Goal: Information Seeking & Learning: Learn about a topic

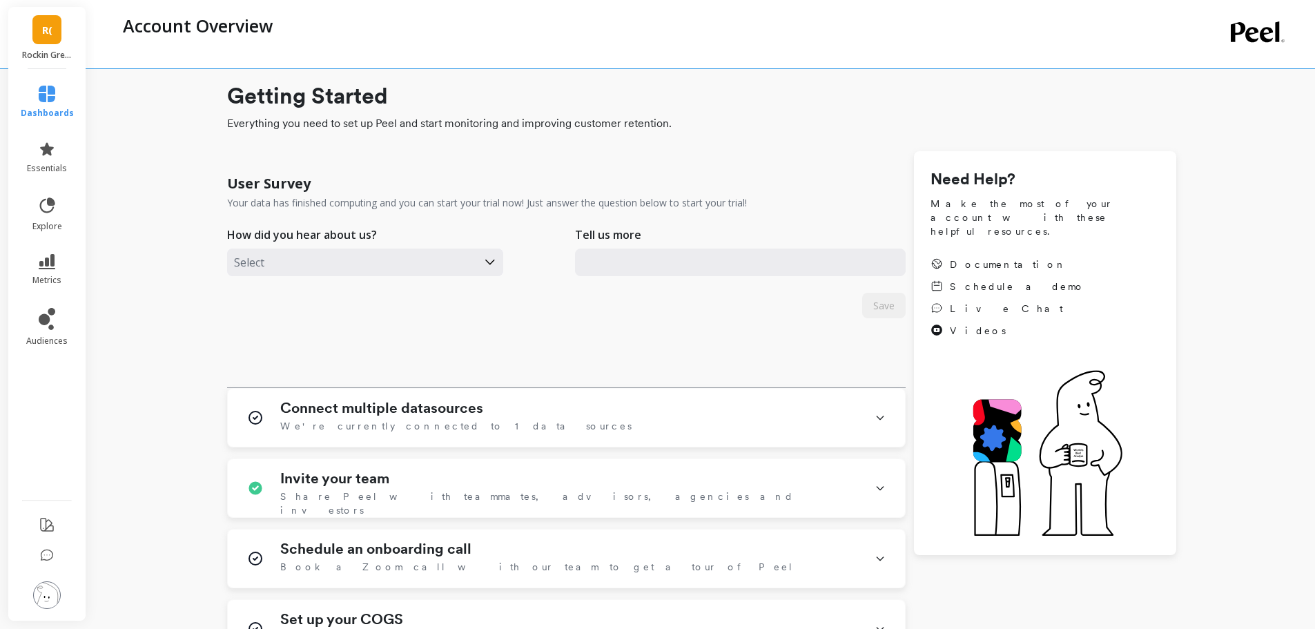
click at [43, 26] on span "R(" at bounding box center [47, 30] width 10 height 16
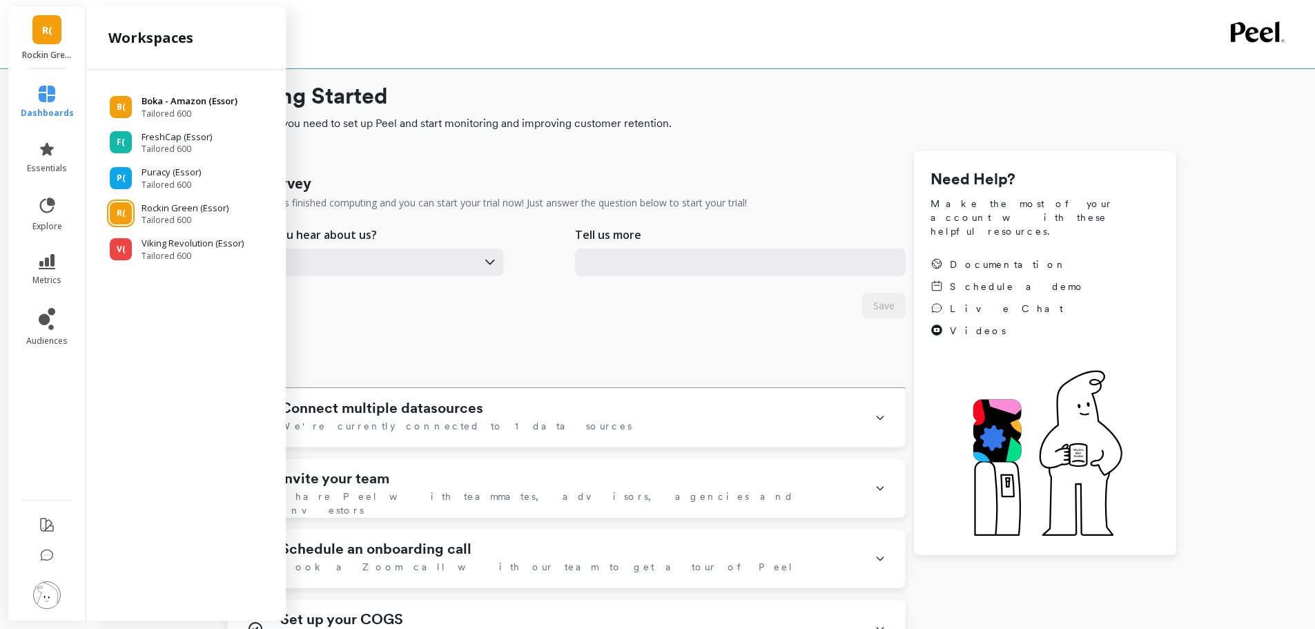
click at [174, 102] on p "Boka - Amazon (Essor)" at bounding box center [190, 102] width 96 height 14
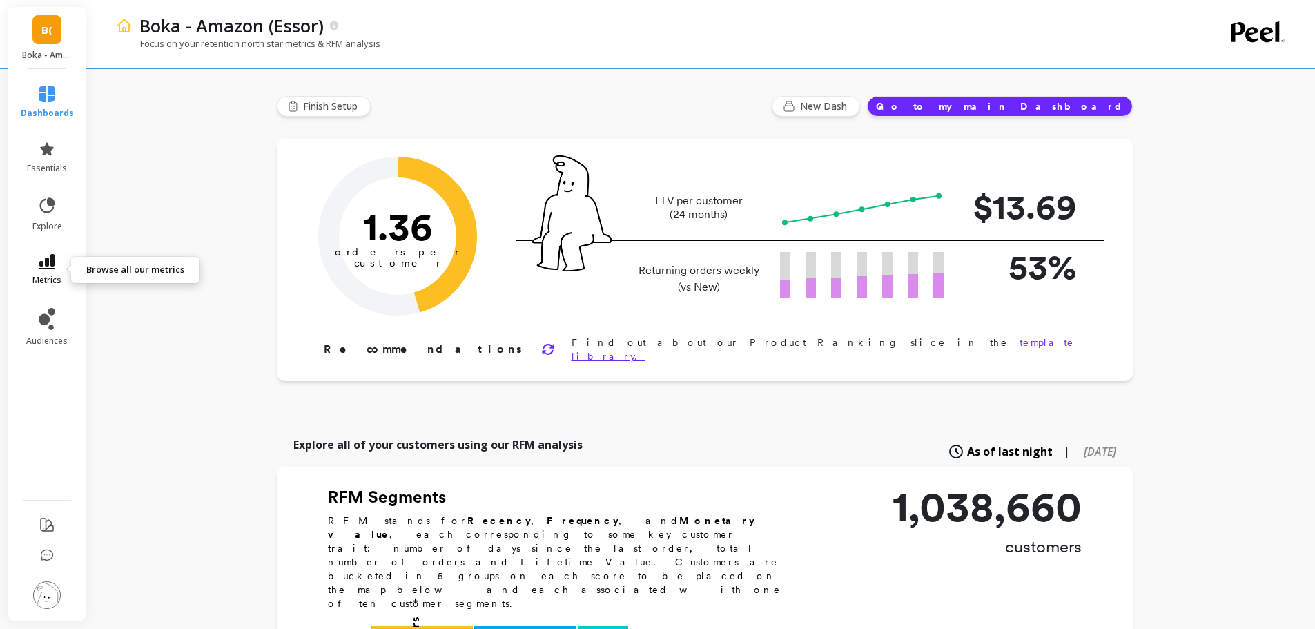
click at [44, 256] on icon at bounding box center [47, 261] width 17 height 15
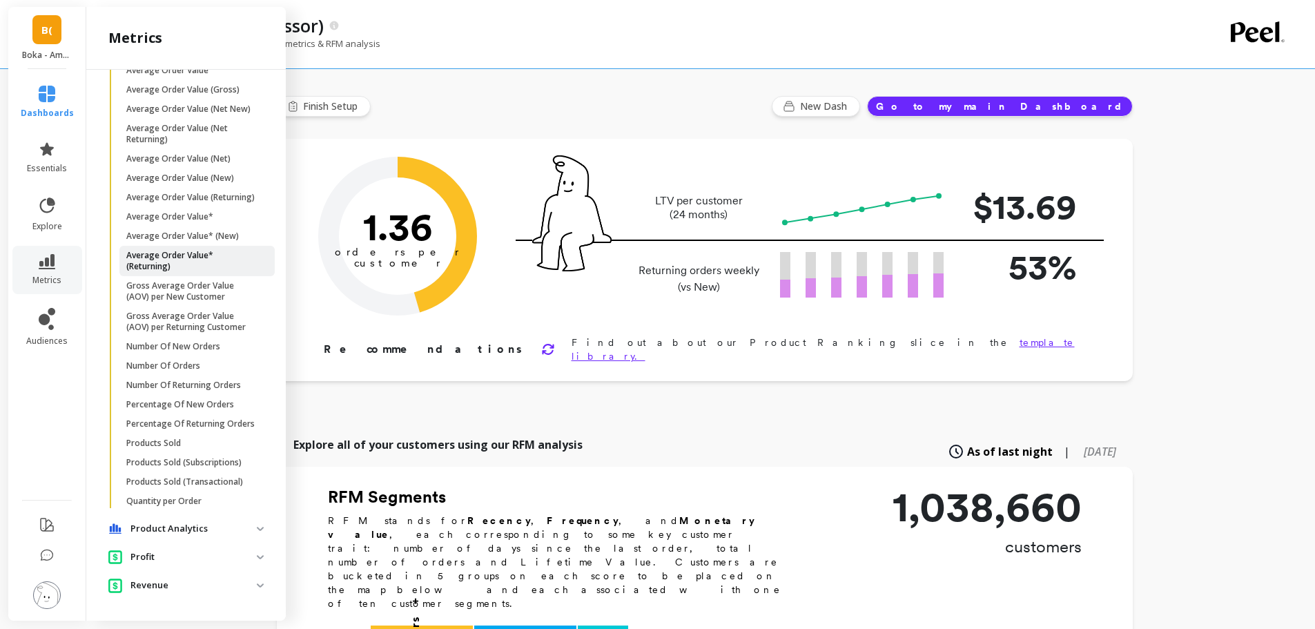
scroll to position [179, 0]
click at [142, 250] on p "Average Order Value* (Returning)" at bounding box center [192, 261] width 132 height 22
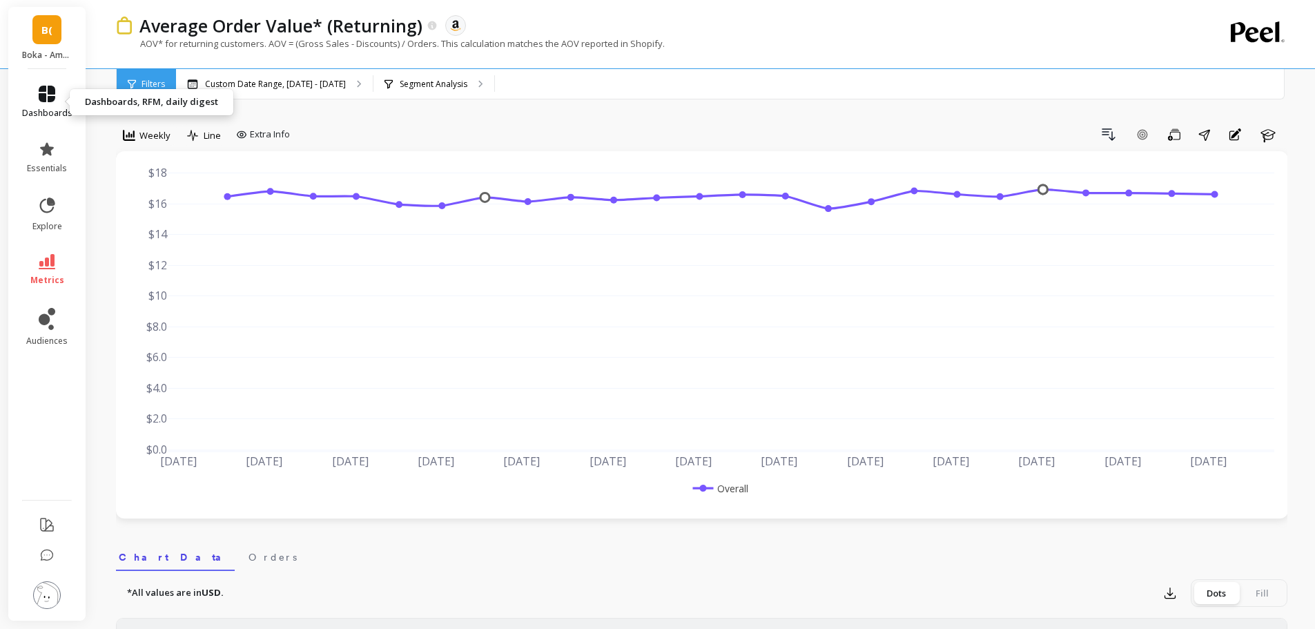
click at [45, 86] on icon at bounding box center [47, 94] width 17 height 17
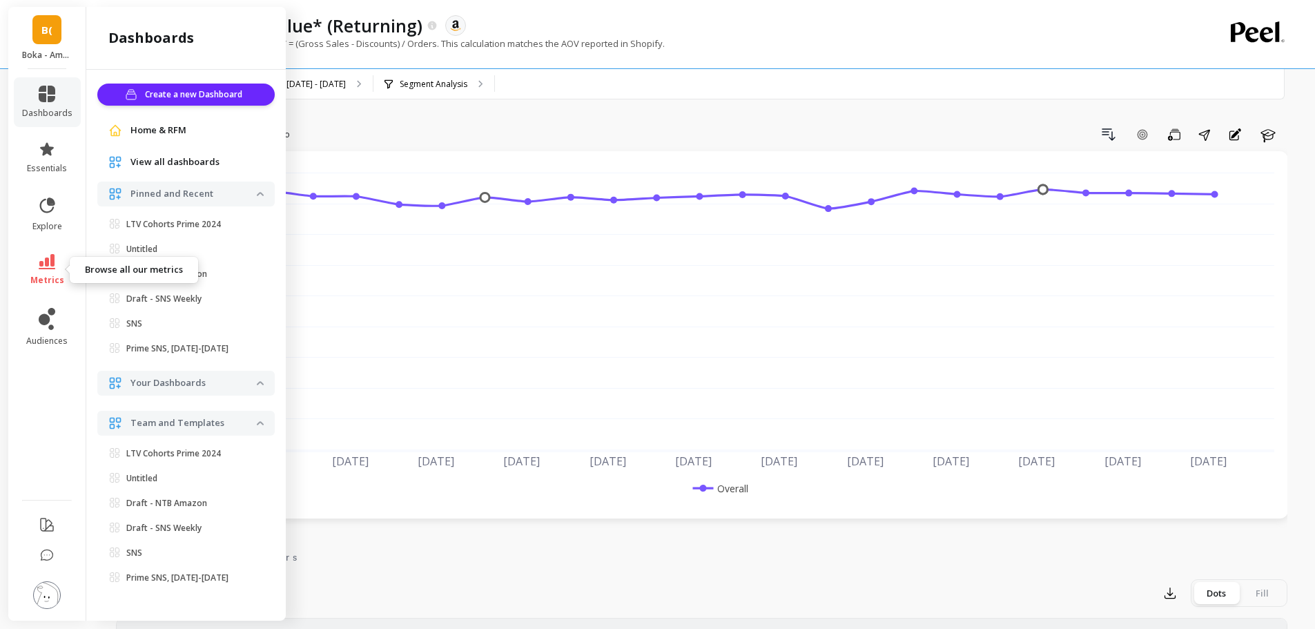
click at [42, 267] on icon at bounding box center [47, 261] width 17 height 15
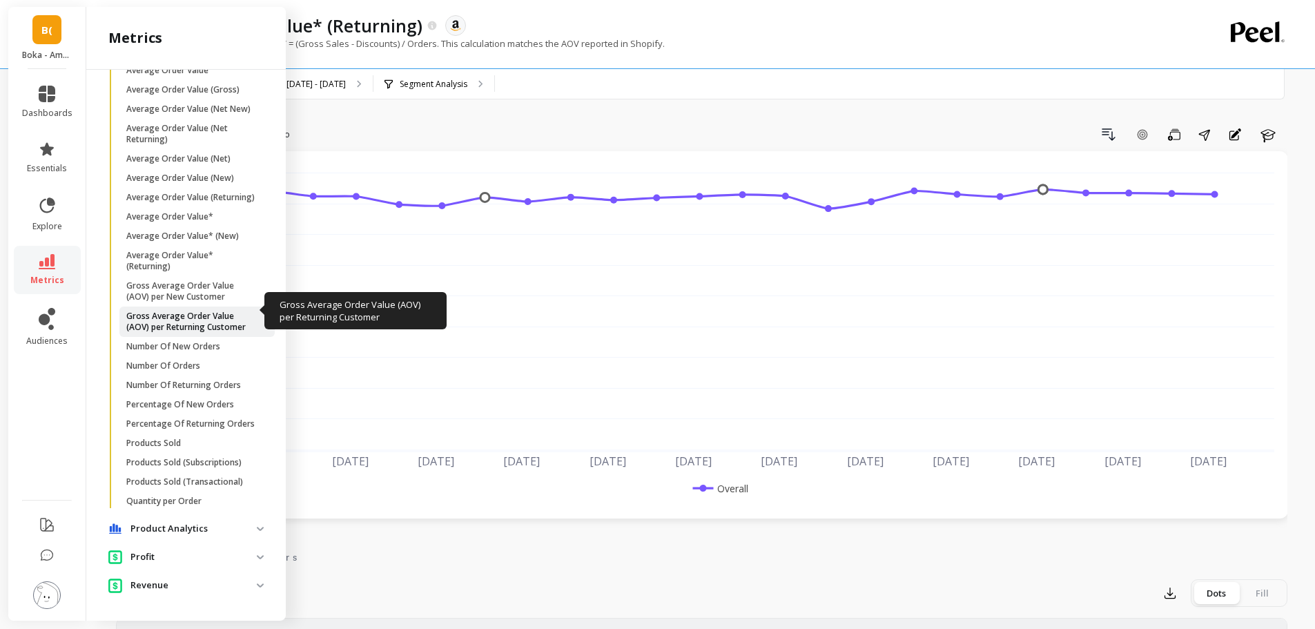
scroll to position [167, 0]
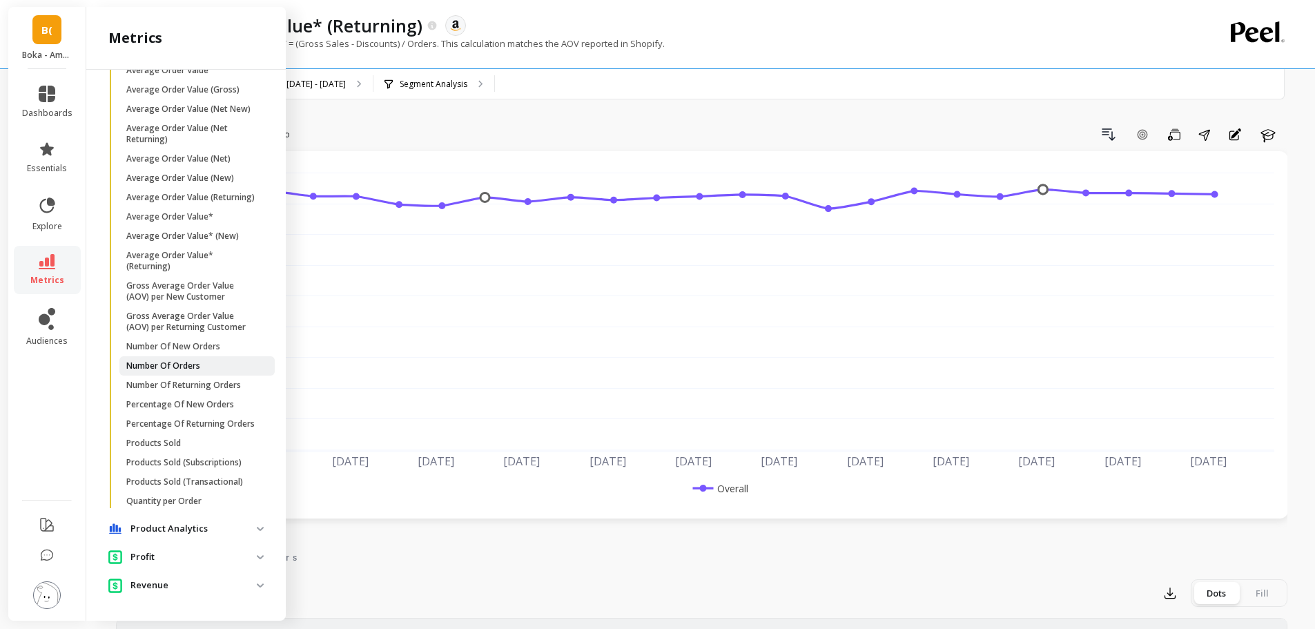
click at [181, 366] on p "Number Of Orders" at bounding box center [163, 365] width 74 height 11
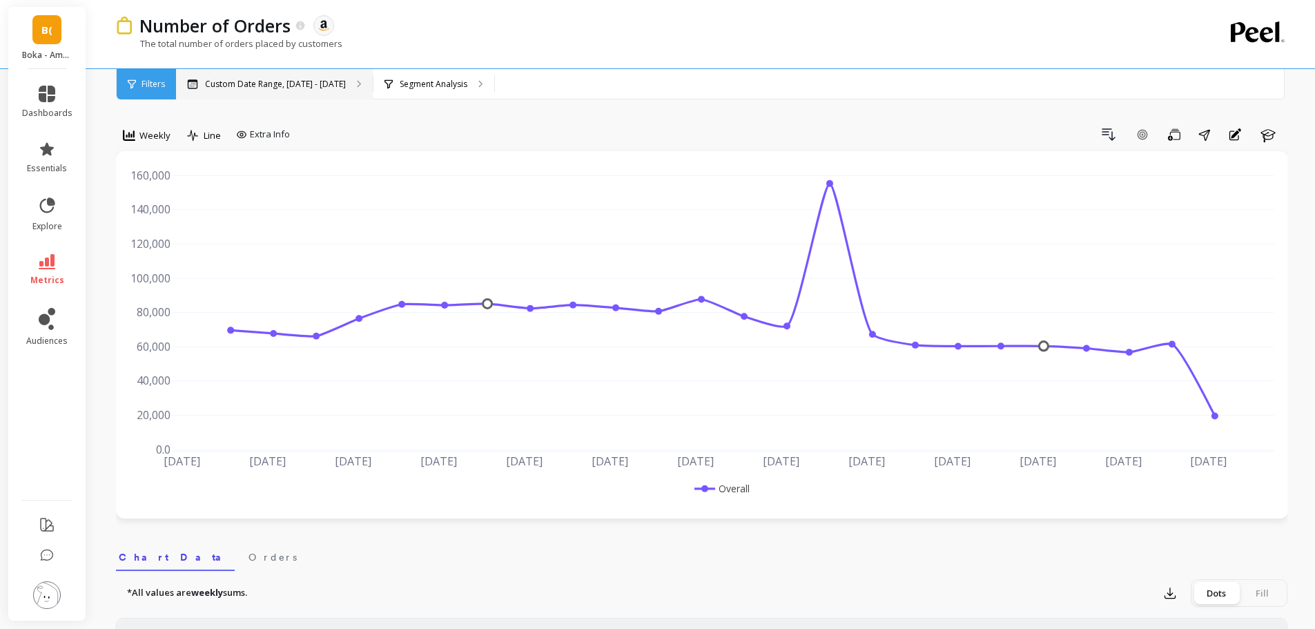
click at [269, 81] on p "Custom Date Range, [DATE] - [DATE]" at bounding box center [275, 84] width 141 height 11
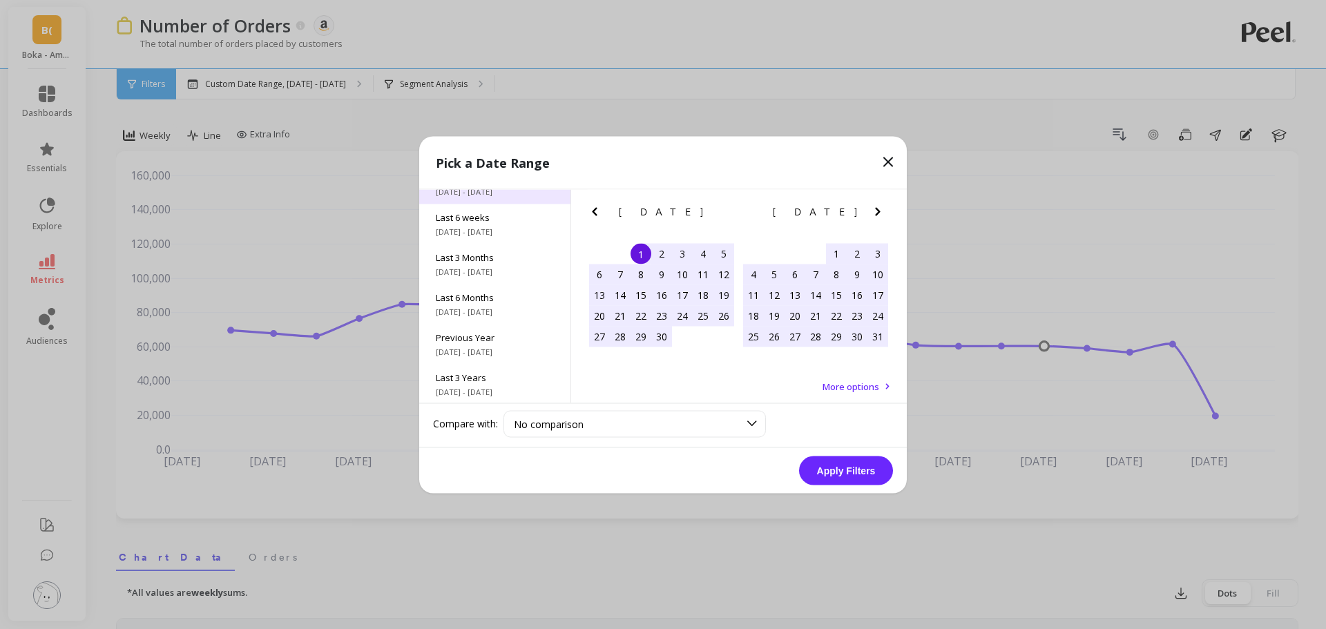
scroll to position [187, 0]
click at [465, 381] on span "All Data" at bounding box center [495, 375] width 118 height 12
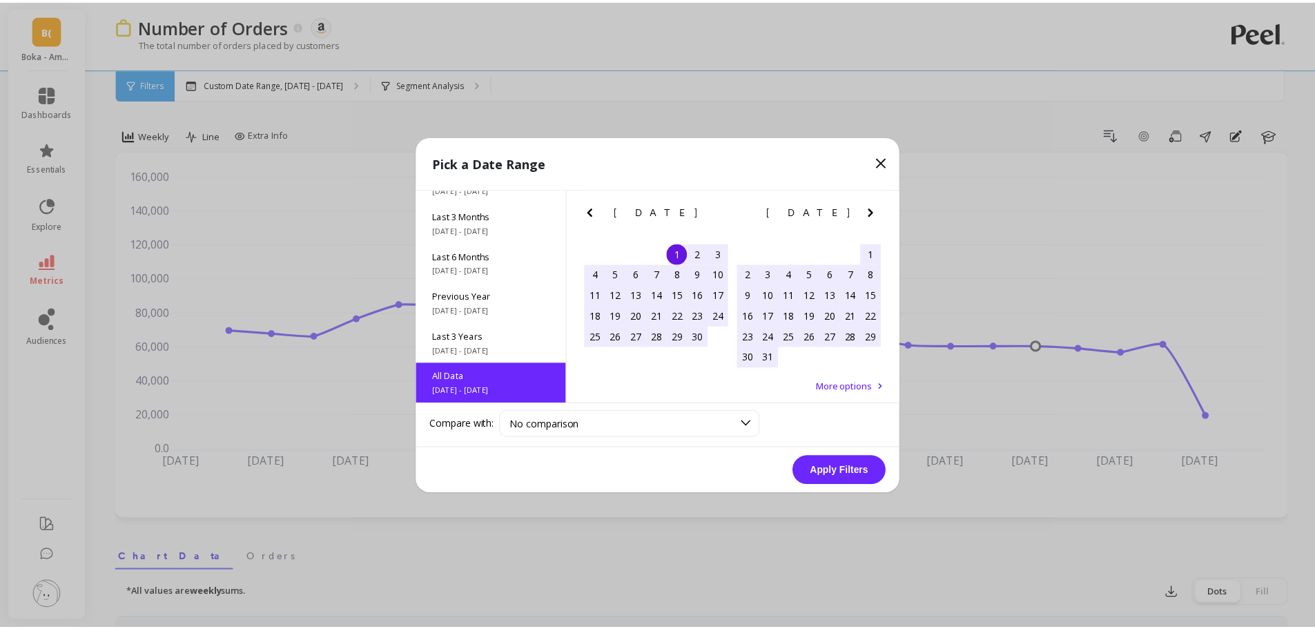
scroll to position [1, 0]
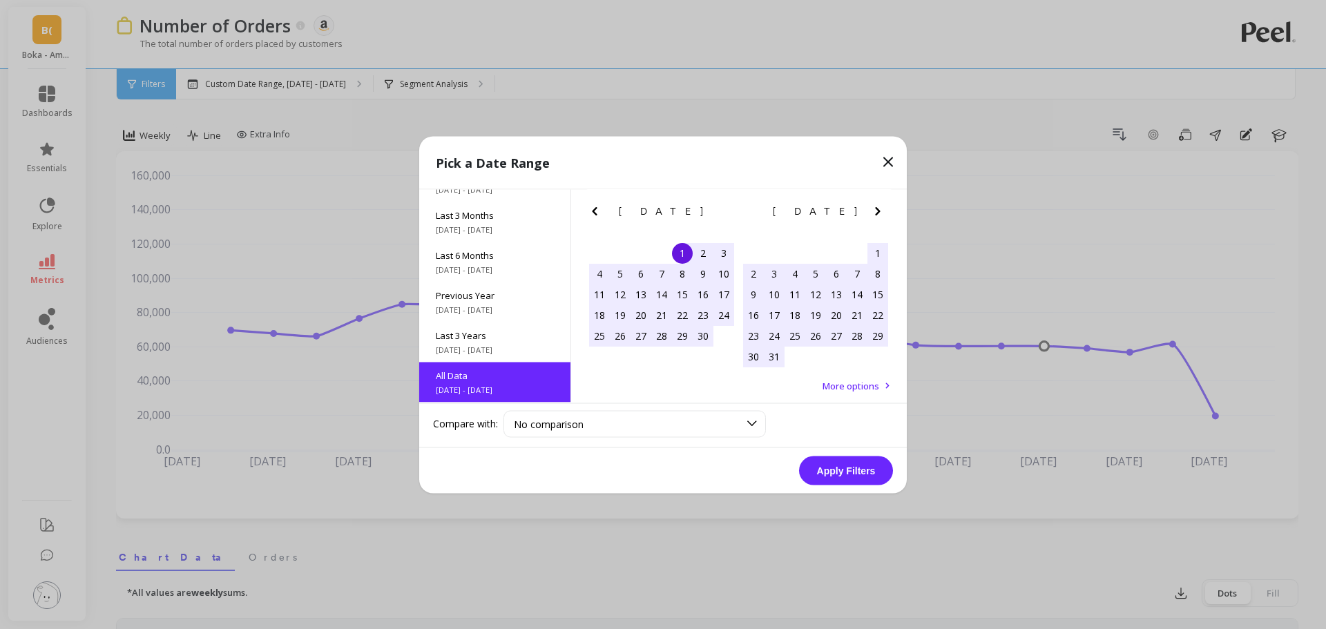
click at [824, 464] on button "Apply Filters" at bounding box center [846, 470] width 94 height 29
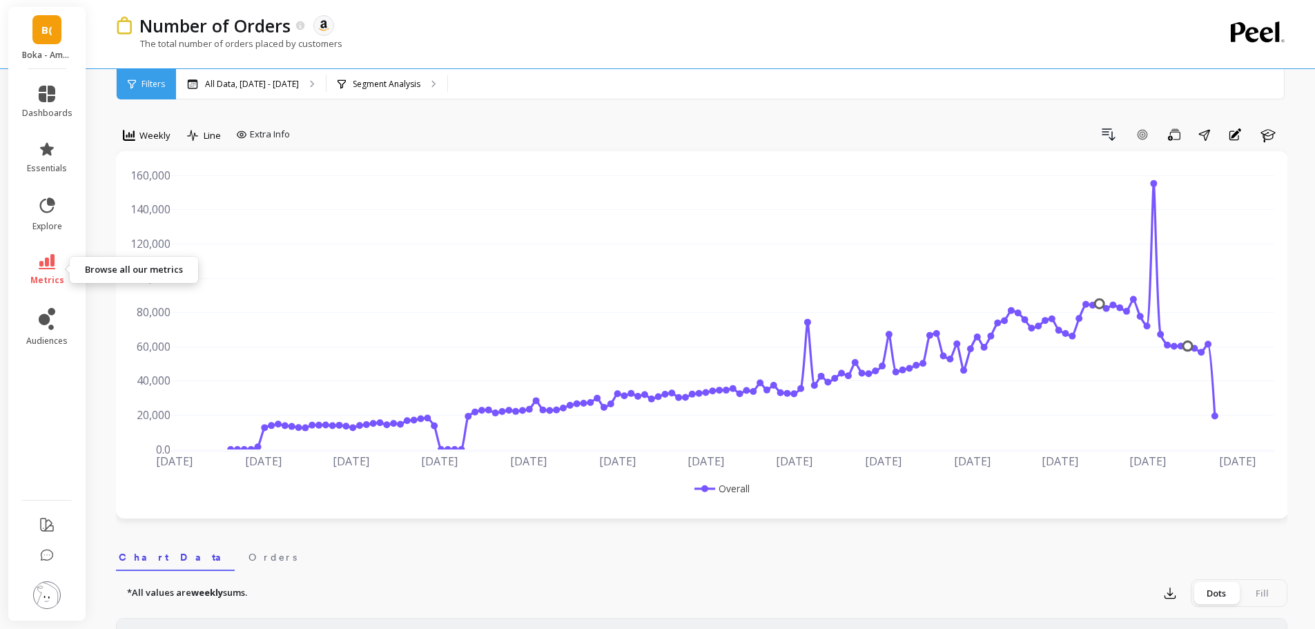
click at [48, 267] on icon at bounding box center [47, 261] width 17 height 15
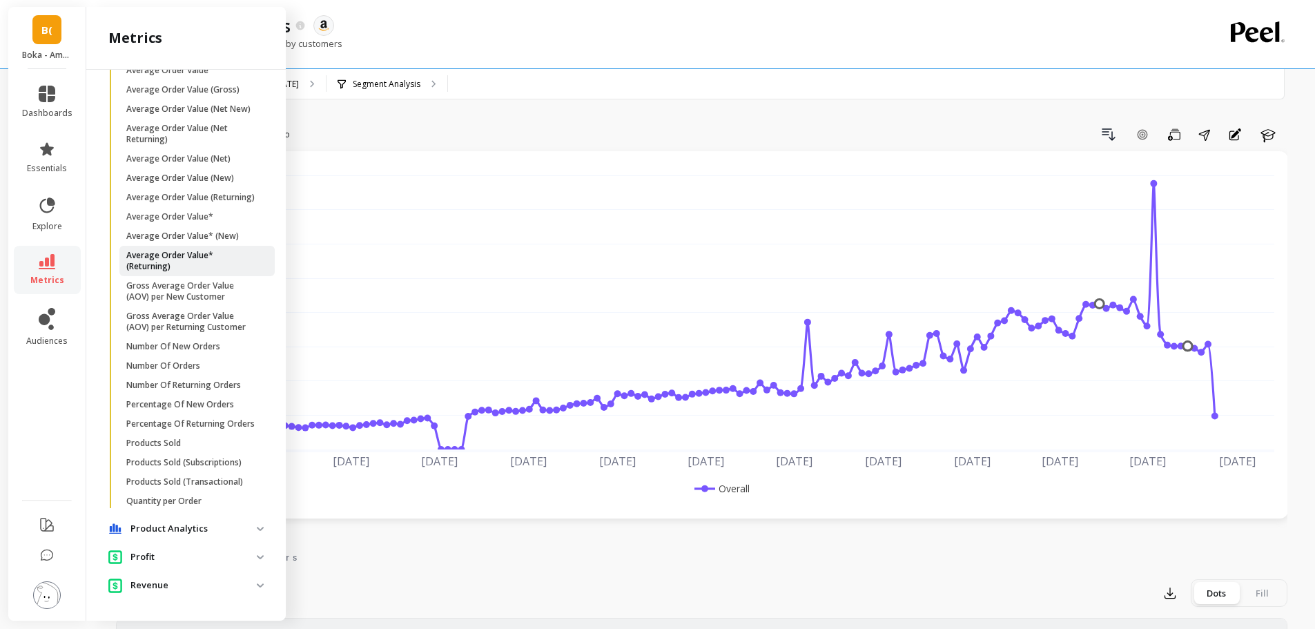
scroll to position [179, 0]
click at [175, 583] on p "Revenue" at bounding box center [194, 586] width 126 height 14
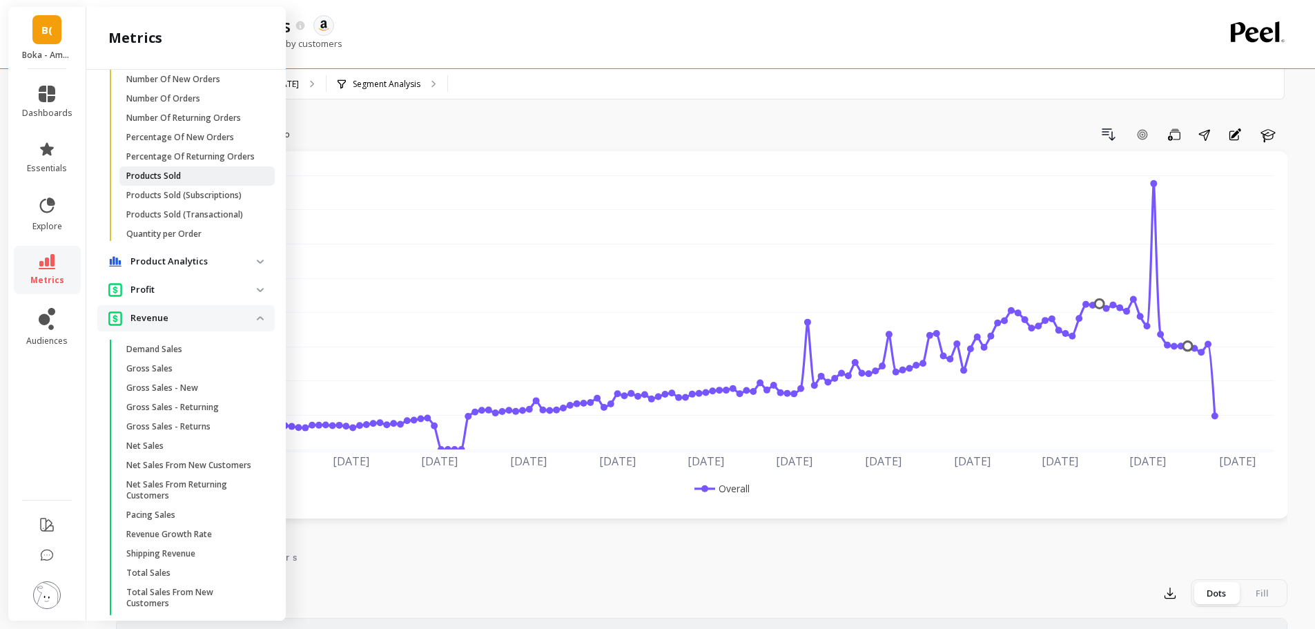
scroll to position [414, 0]
click at [165, 451] on span "Net Sales" at bounding box center [192, 445] width 132 height 11
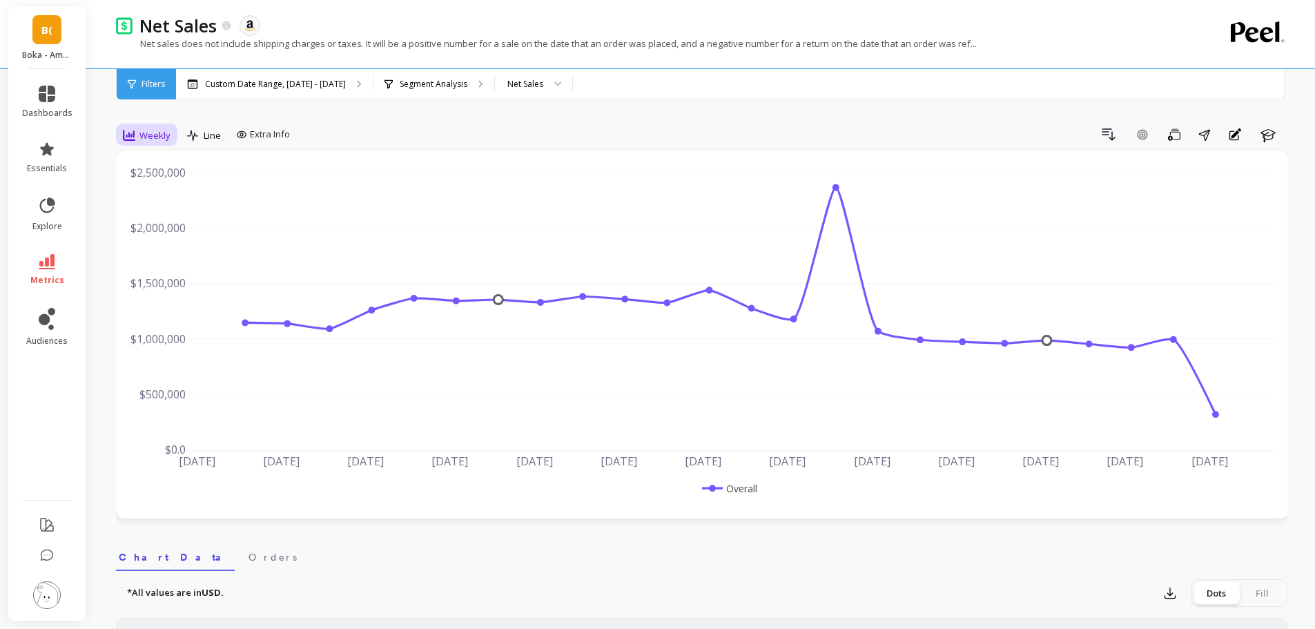
click at [147, 135] on span "Weekly" at bounding box center [154, 135] width 31 height 13
click at [252, 84] on p "Custom Date Range, [DATE] - [DATE]" at bounding box center [275, 84] width 141 height 11
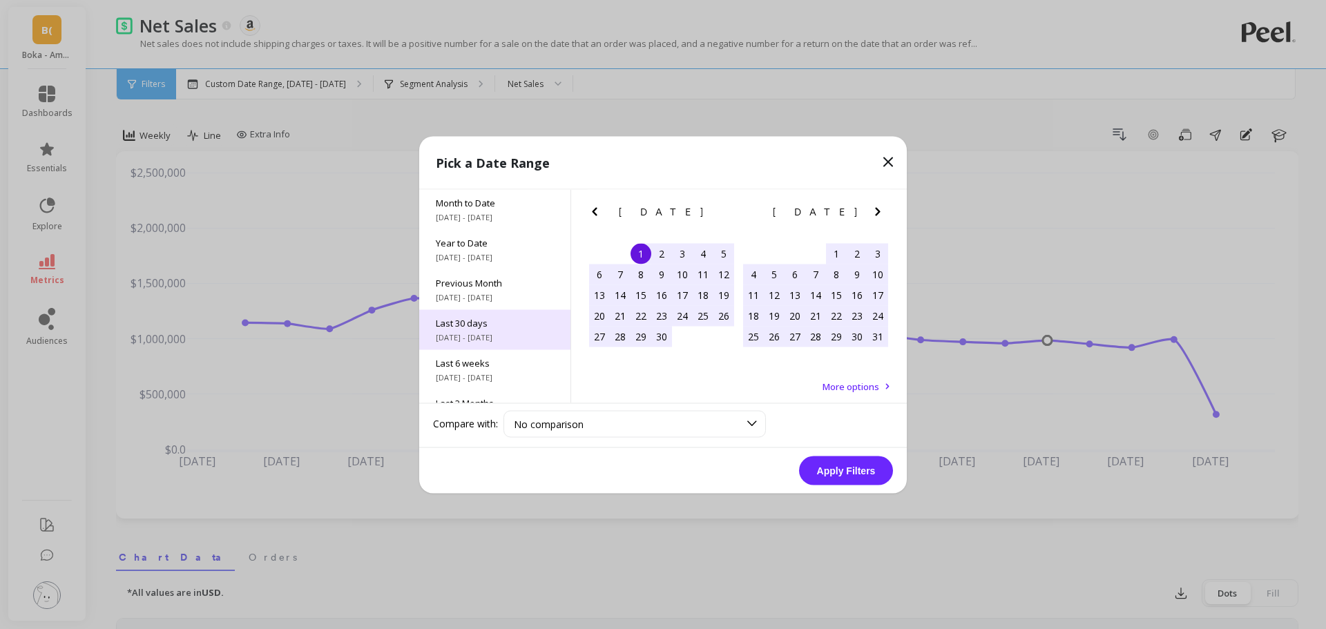
scroll to position [187, 0]
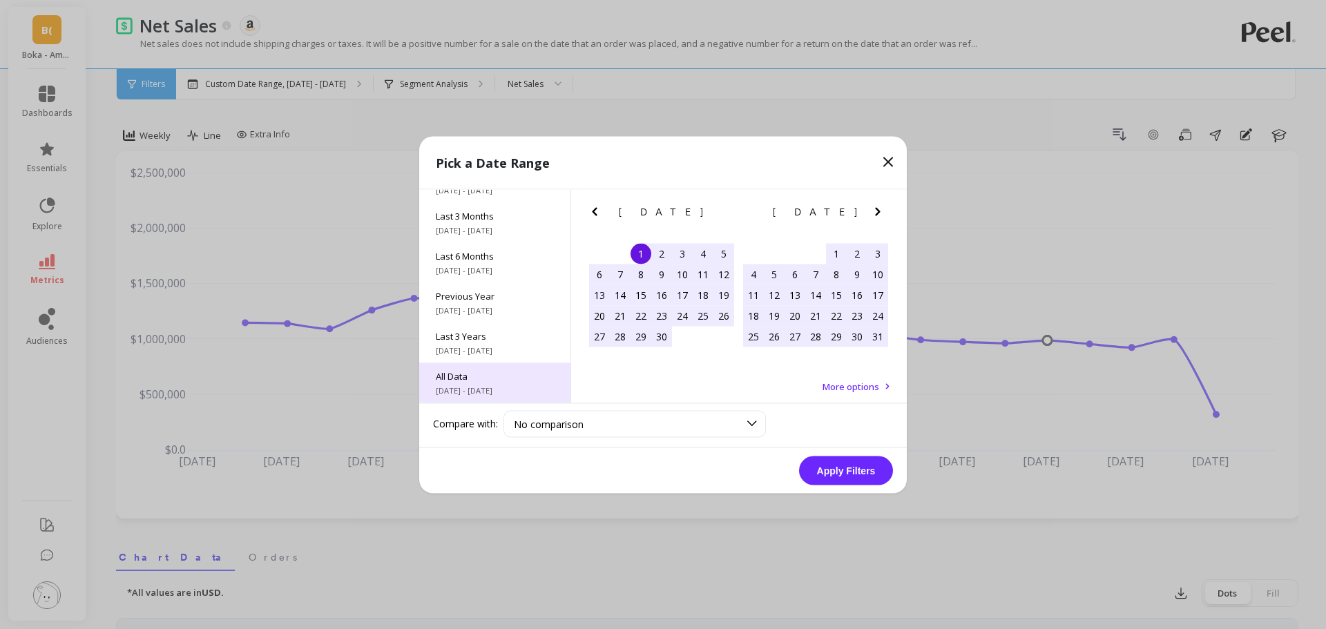
click at [466, 383] on div "All Data [DATE] - [DATE]" at bounding box center [494, 383] width 151 height 40
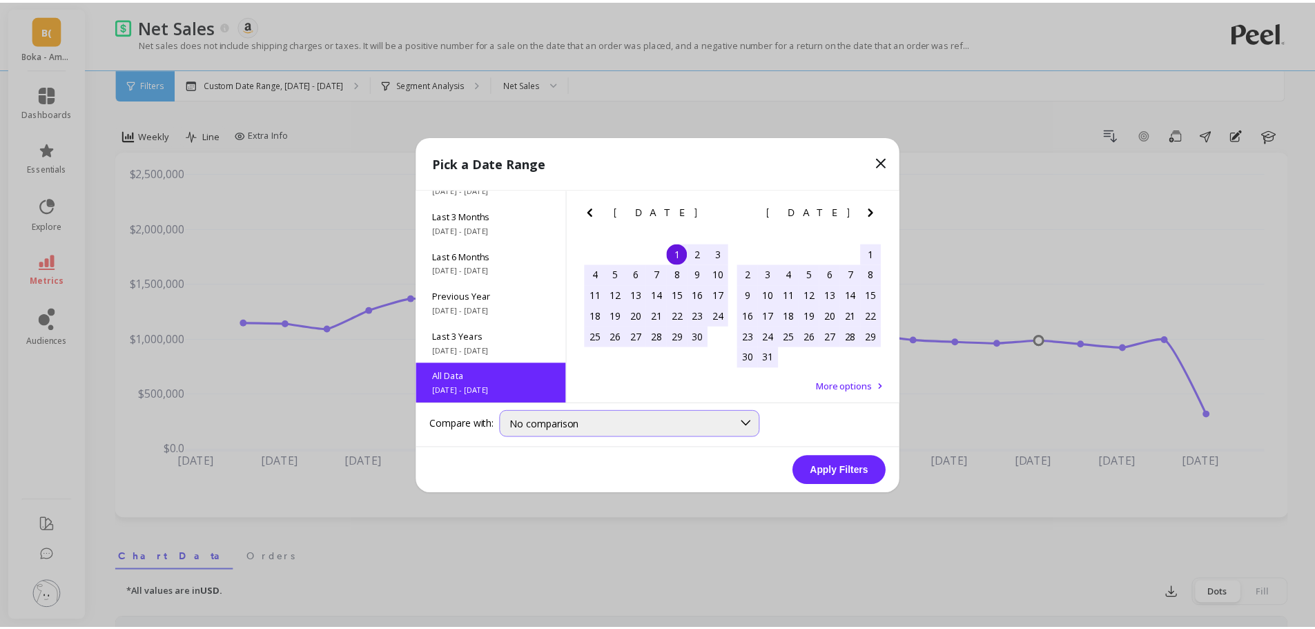
scroll to position [1, 0]
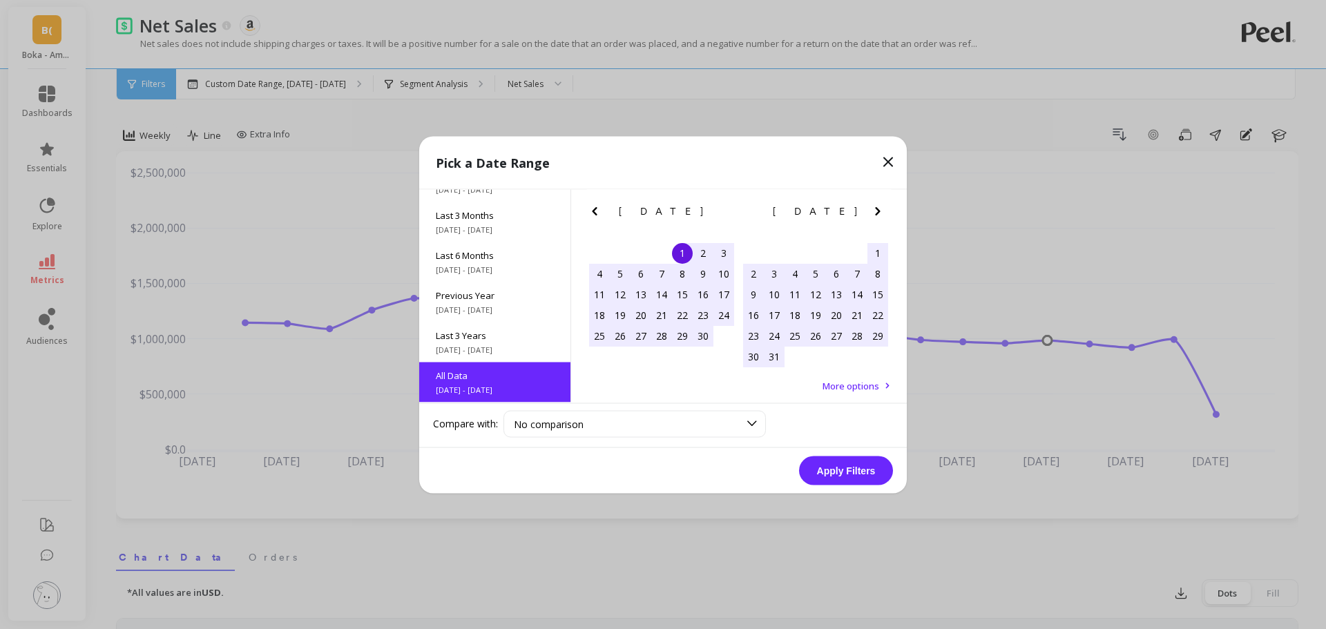
click at [826, 464] on button "Apply Filters" at bounding box center [846, 470] width 94 height 29
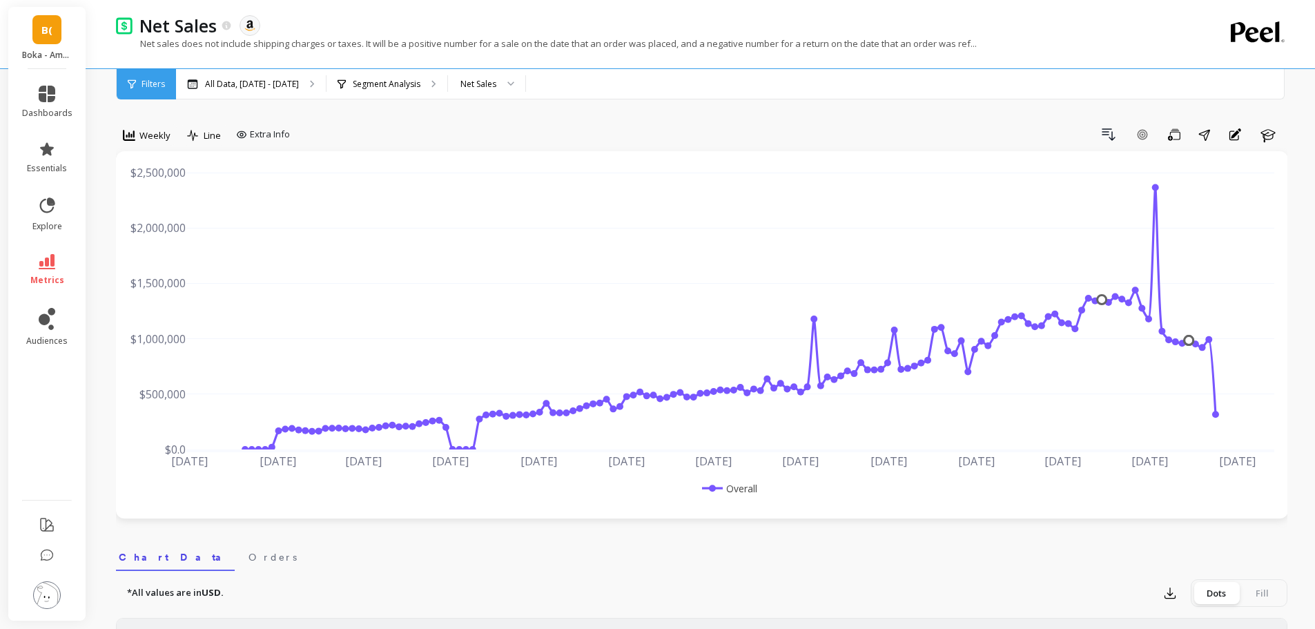
click at [49, 30] on span "B(" at bounding box center [46, 30] width 11 height 16
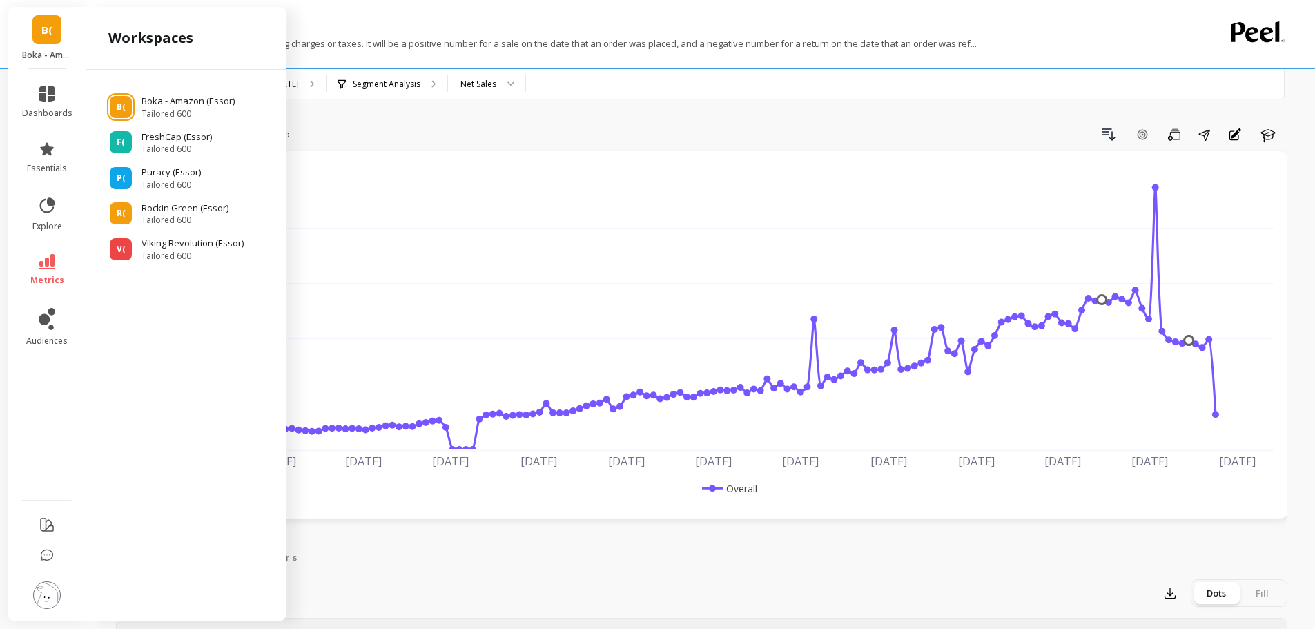
click at [43, 28] on span "B(" at bounding box center [46, 30] width 11 height 16
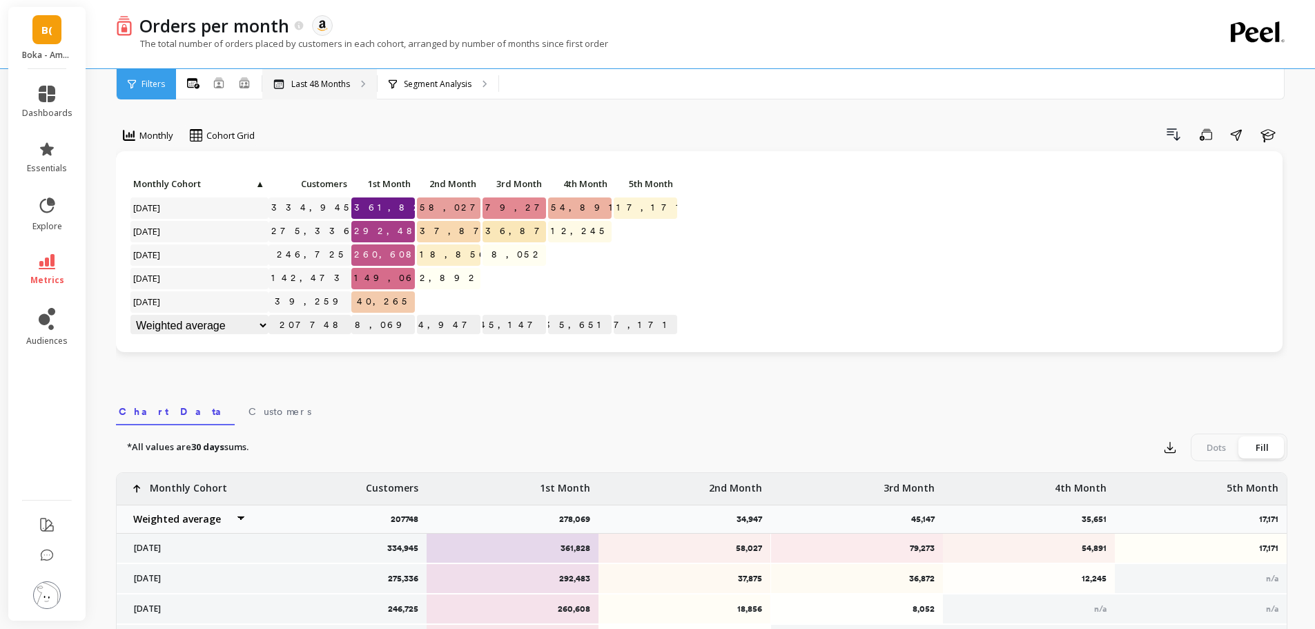
click at [331, 79] on p "Last 48 Months" at bounding box center [320, 84] width 59 height 11
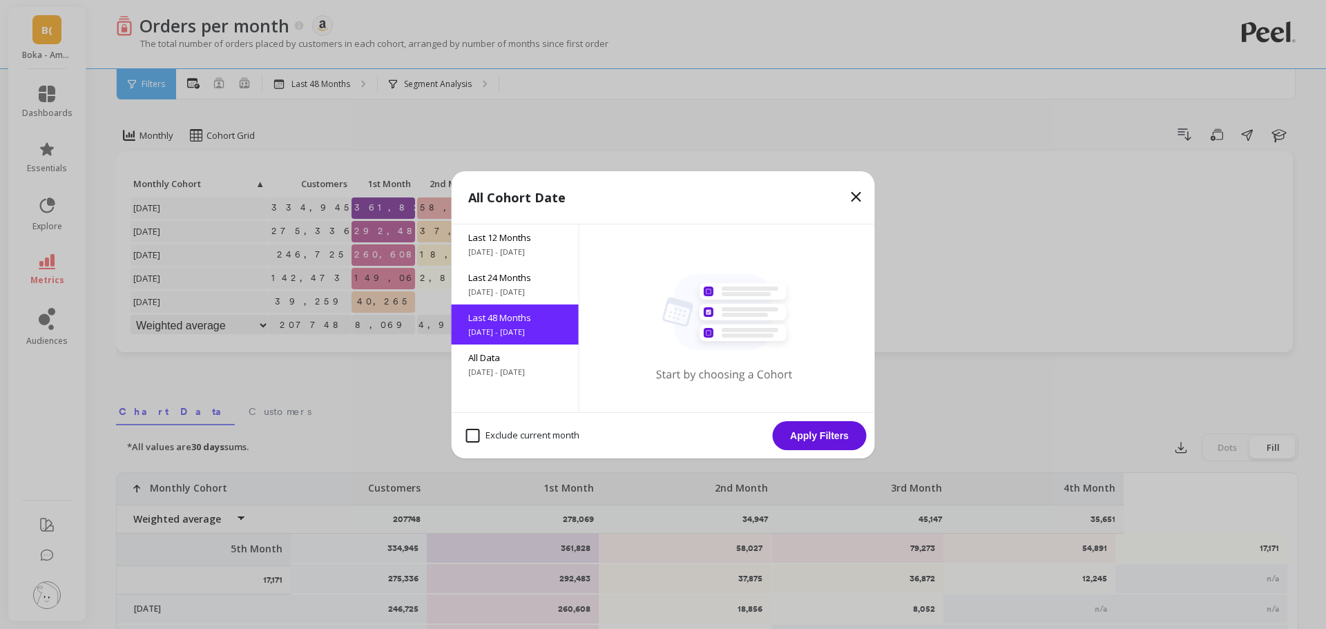
click at [506, 320] on span "Last 48 Months" at bounding box center [515, 317] width 94 height 12
click at [510, 368] on span "5/11/2017 - 9/11/2025" at bounding box center [515, 372] width 94 height 11
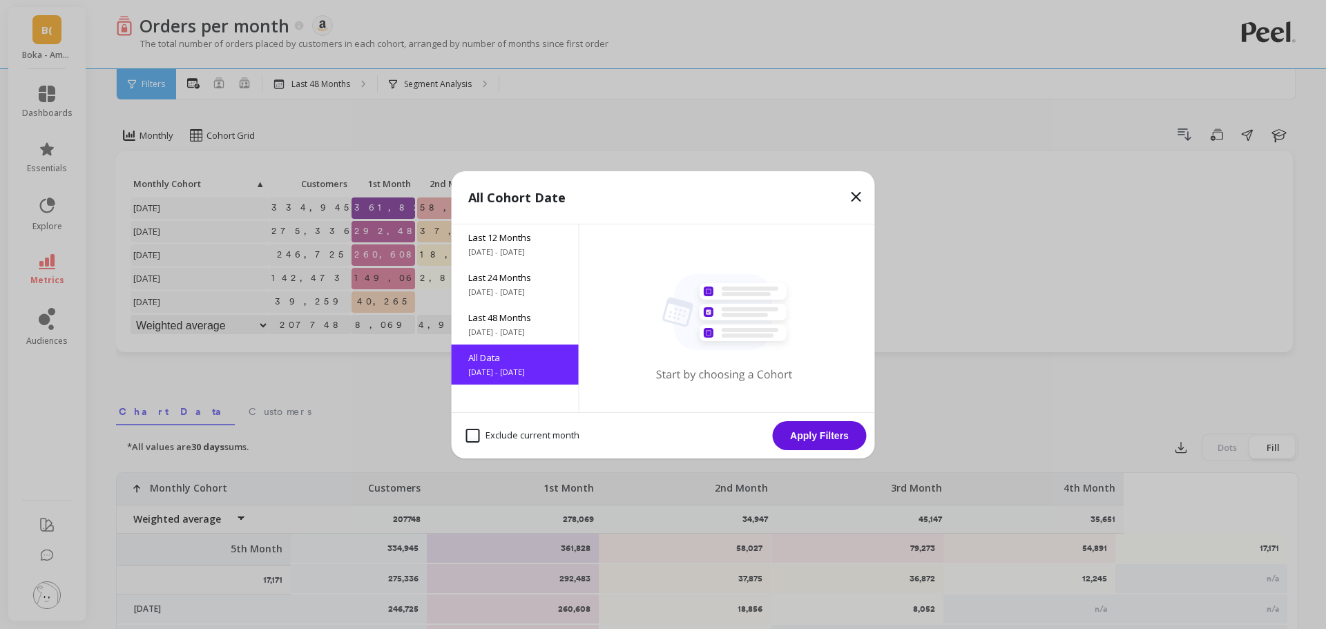
click at [788, 443] on button "Apply Filters" at bounding box center [820, 435] width 94 height 29
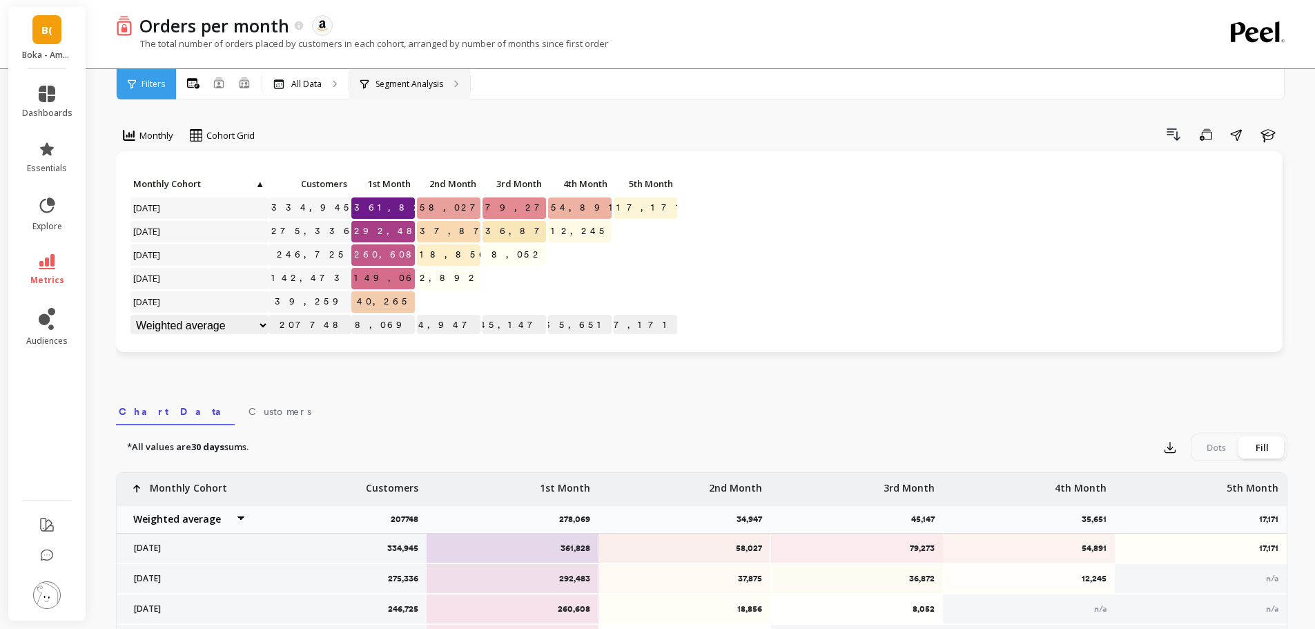
click at [415, 83] on p "Segment Analysis" at bounding box center [410, 84] width 68 height 11
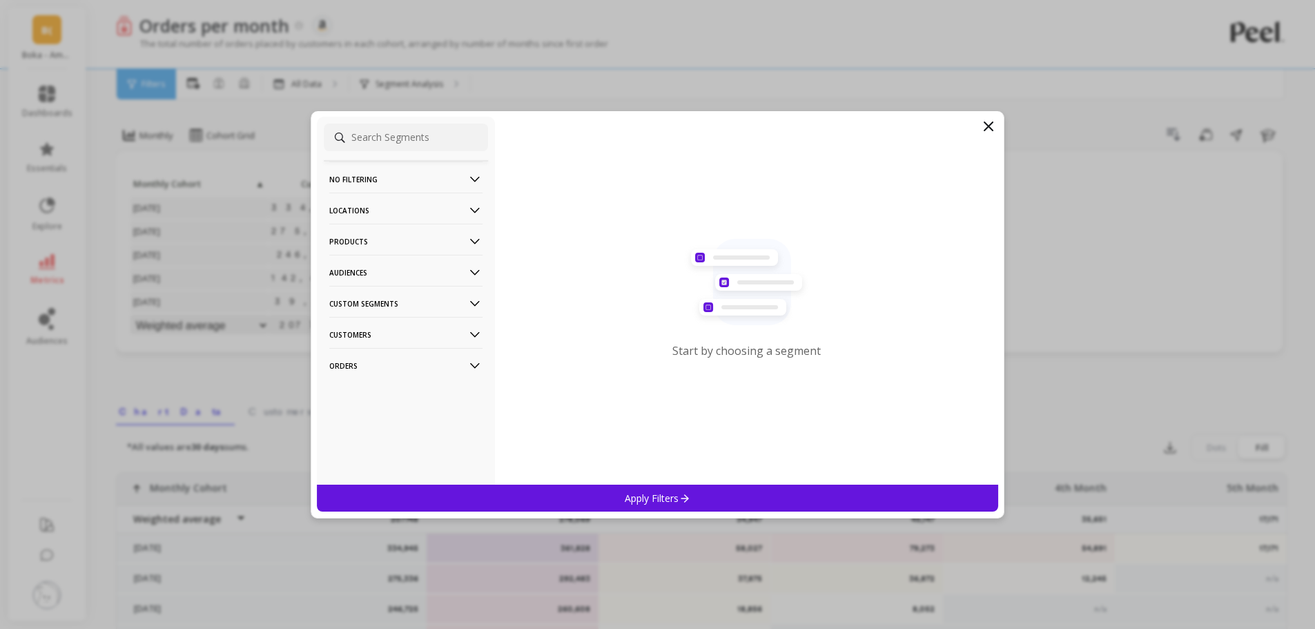
click at [392, 207] on p "Locations" at bounding box center [405, 210] width 153 height 35
click at [390, 242] on p "Products" at bounding box center [405, 241] width 153 height 35
click at [387, 305] on p "Custom Segments" at bounding box center [405, 303] width 153 height 35
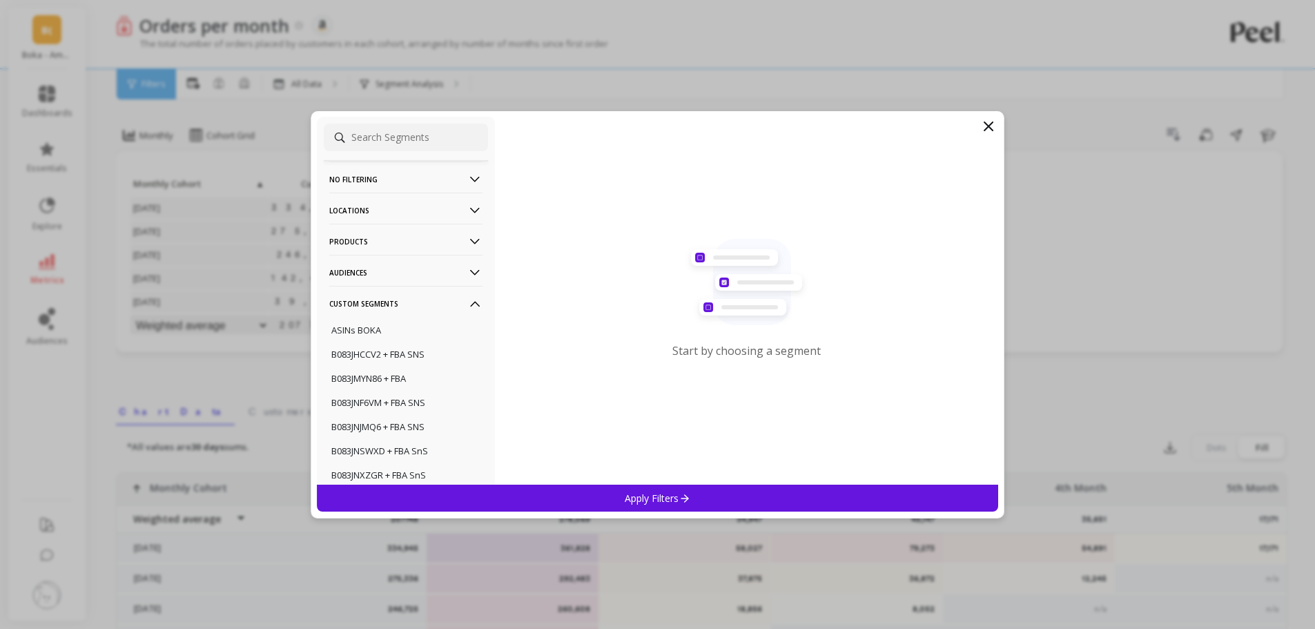
click at [383, 300] on p "Custom Segments" at bounding box center [405, 303] width 153 height 35
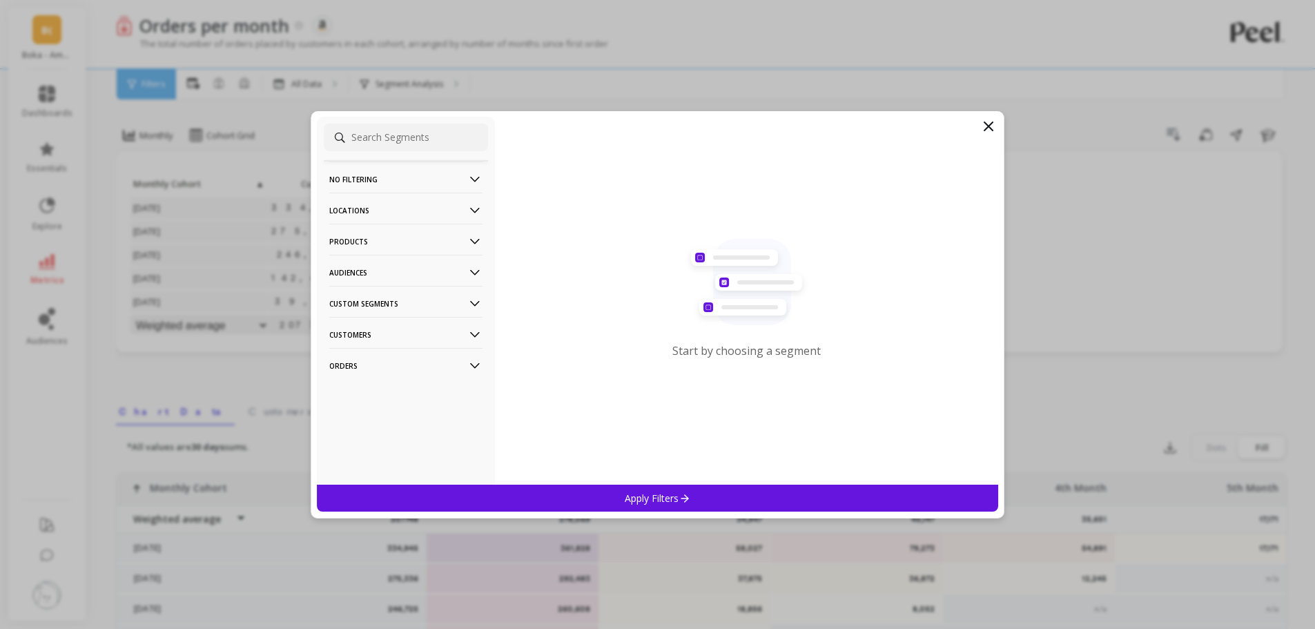
click at [385, 338] on p "Customers" at bounding box center [405, 334] width 153 height 35
click at [365, 374] on p "Orders" at bounding box center [405, 365] width 153 height 35
click at [357, 389] on p "Amazon Promotions" at bounding box center [373, 392] width 85 height 12
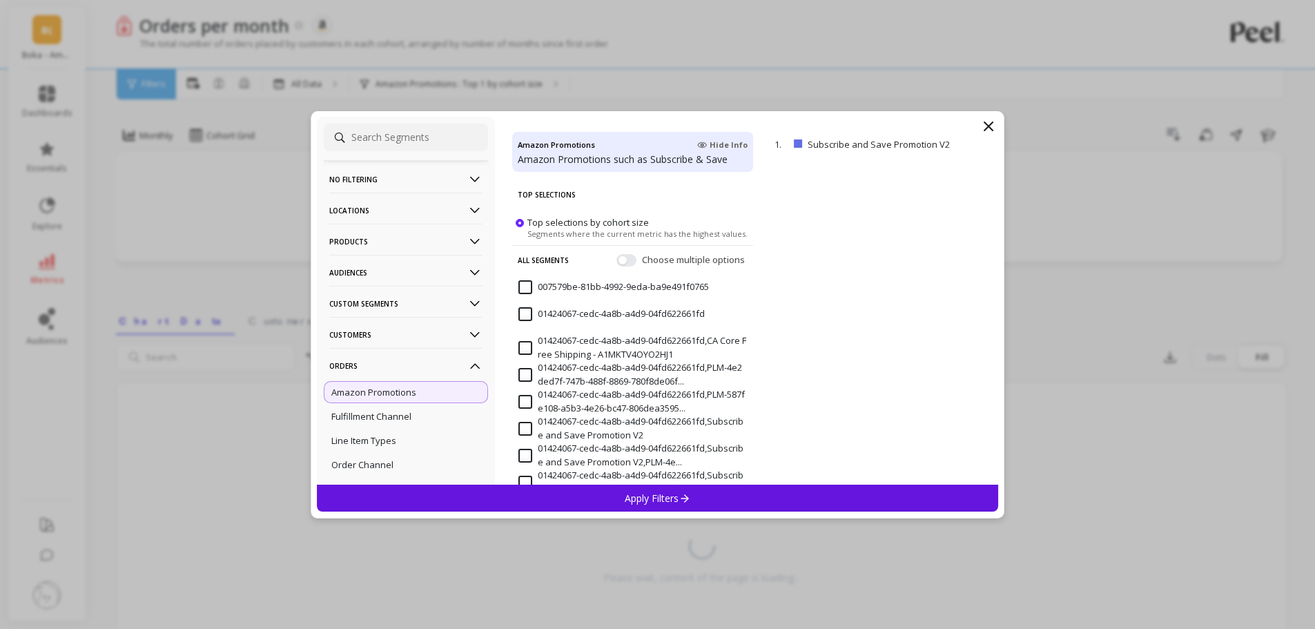
click at [990, 124] on icon at bounding box center [989, 126] width 17 height 17
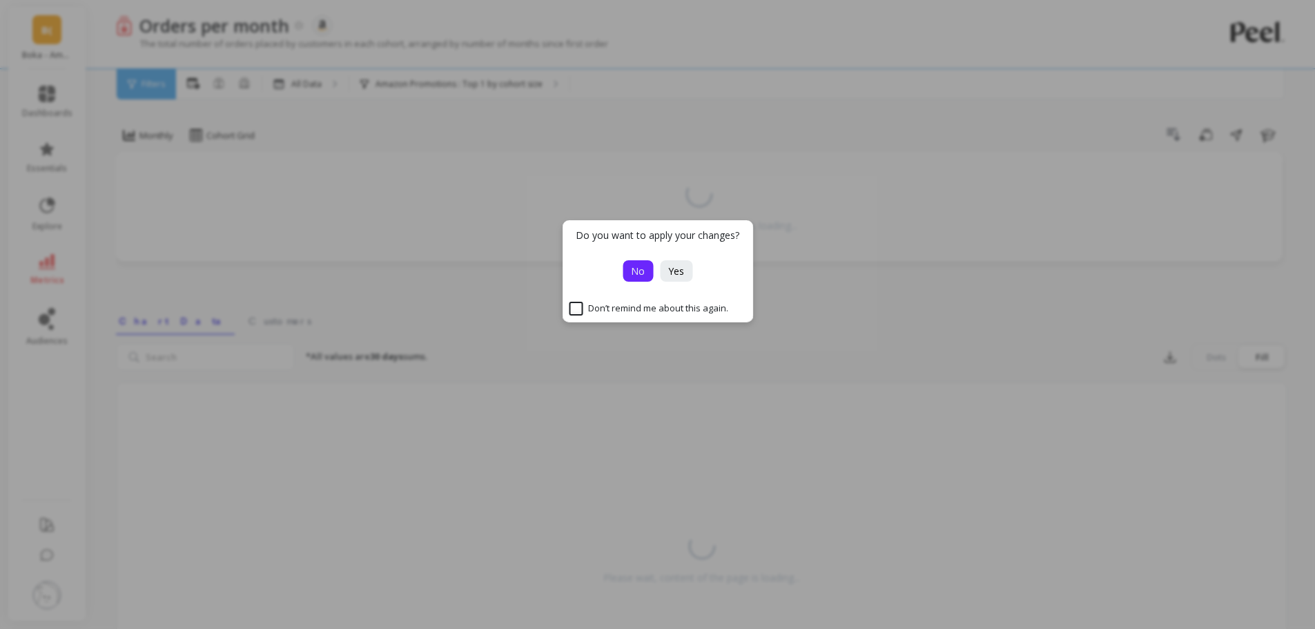
click at [641, 269] on span "No" at bounding box center [638, 270] width 14 height 13
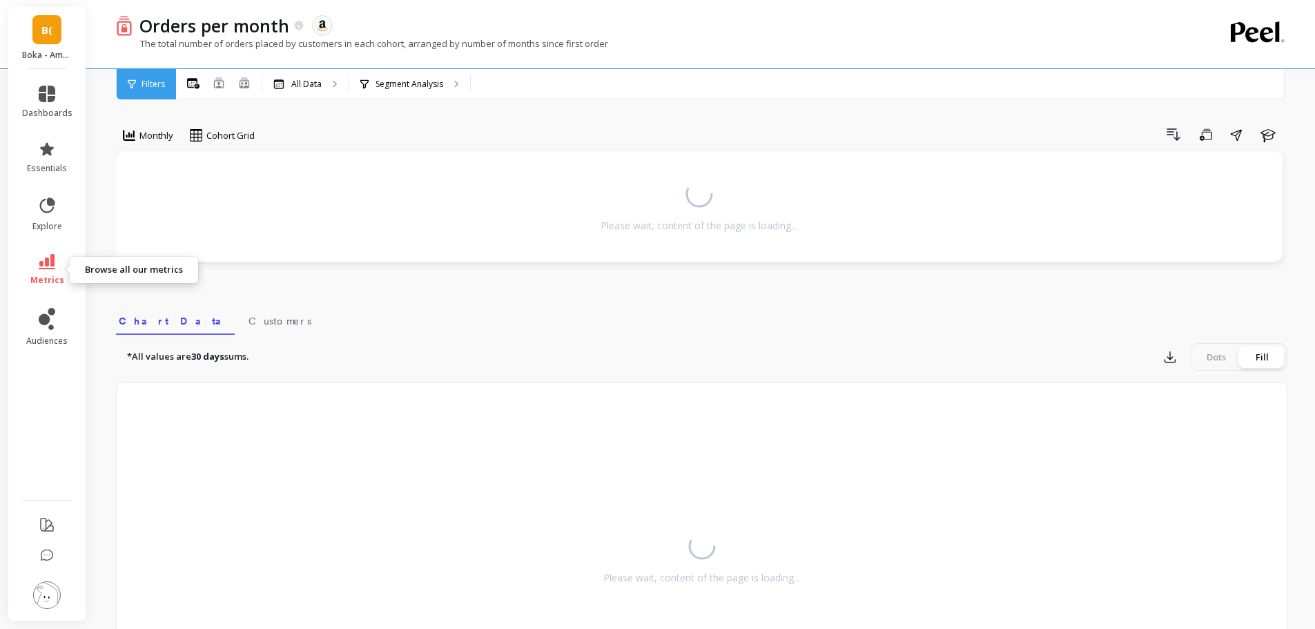
click at [44, 263] on icon at bounding box center [47, 261] width 17 height 15
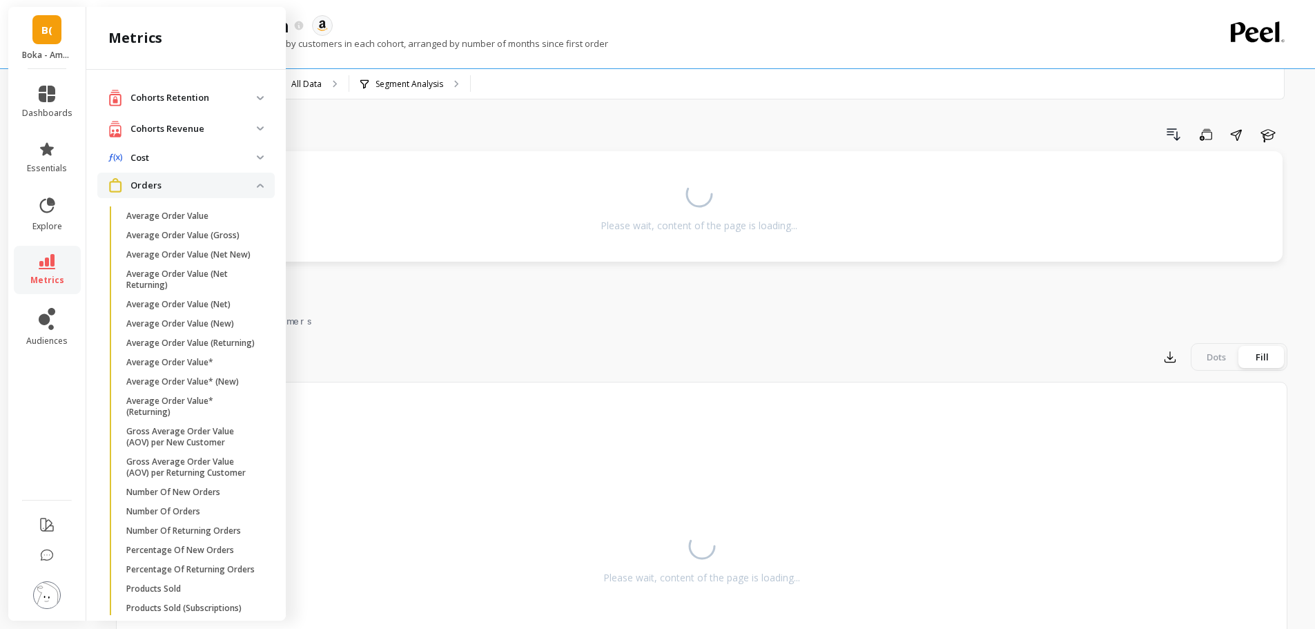
scroll to position [414, 0]
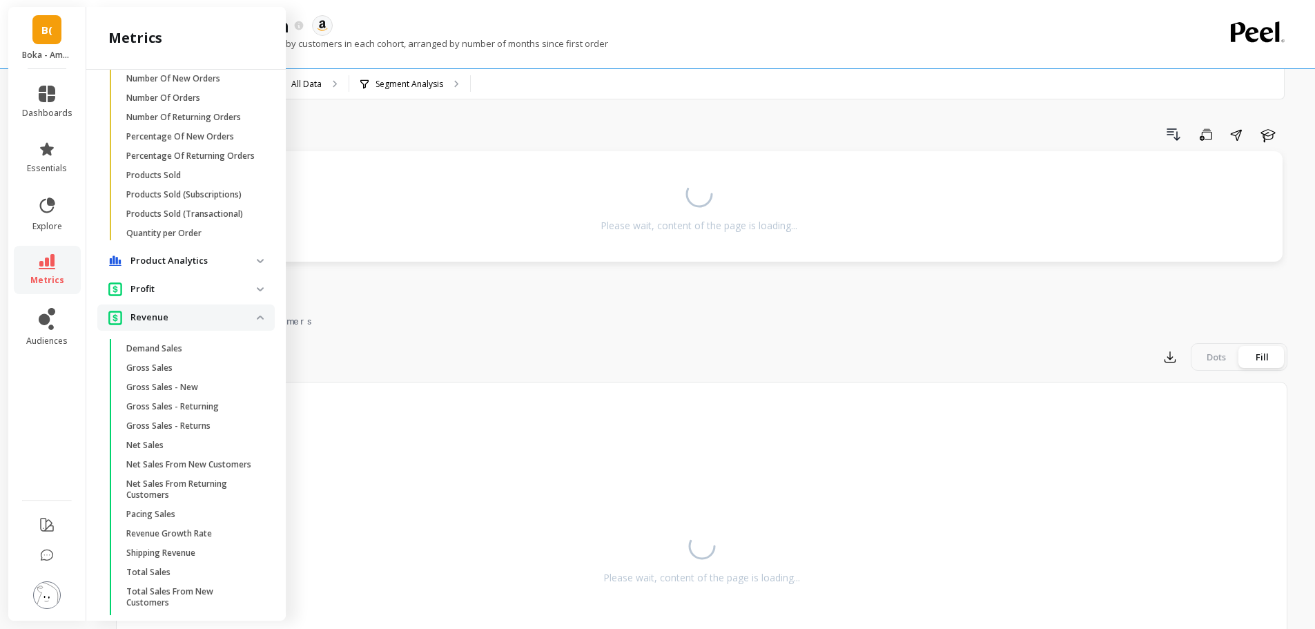
click at [170, 325] on p "Revenue" at bounding box center [194, 318] width 126 height 14
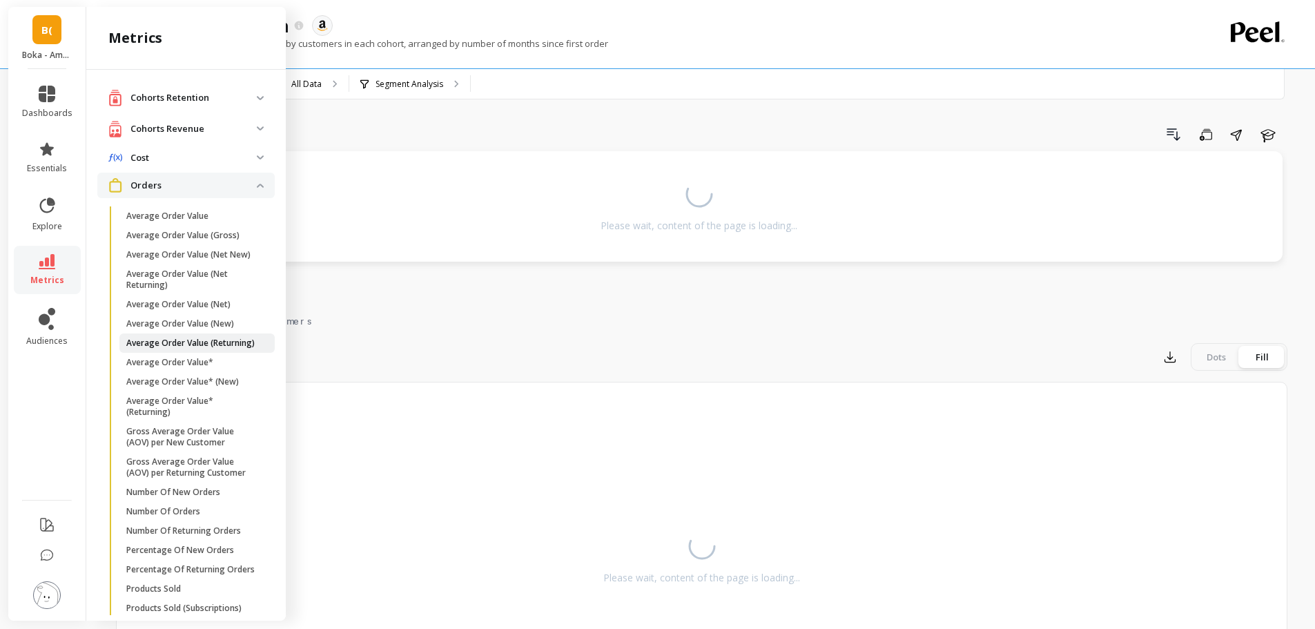
scroll to position [68, 0]
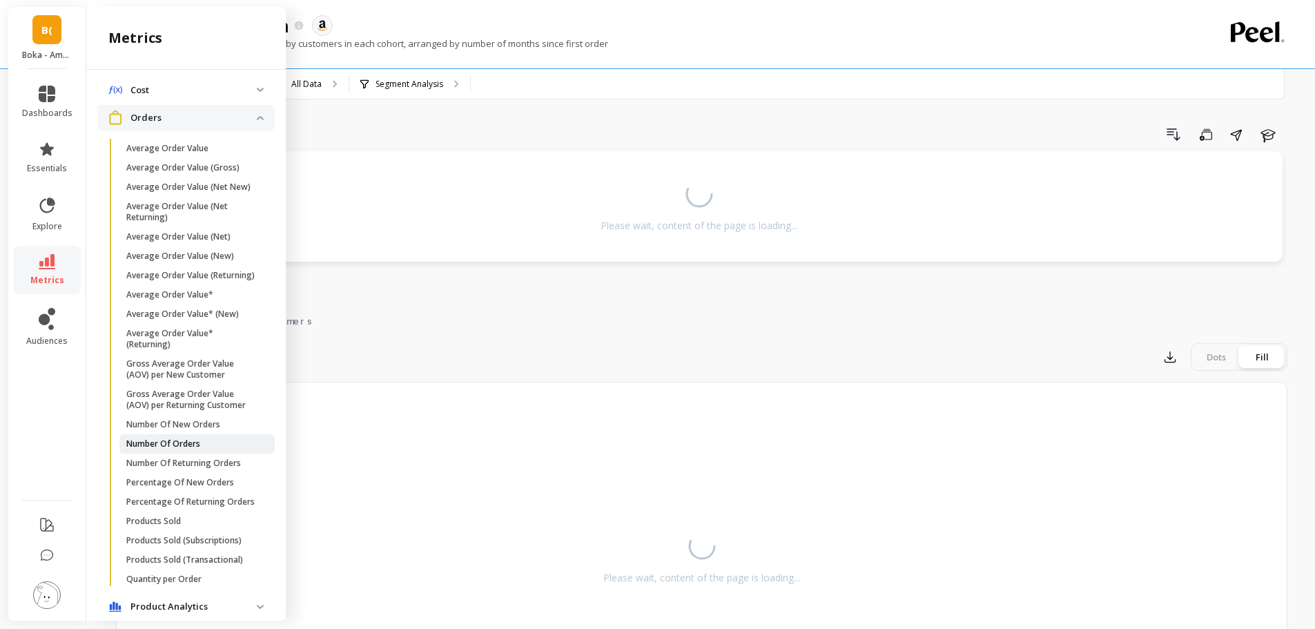
click at [181, 450] on p "Number Of Orders" at bounding box center [163, 443] width 74 height 11
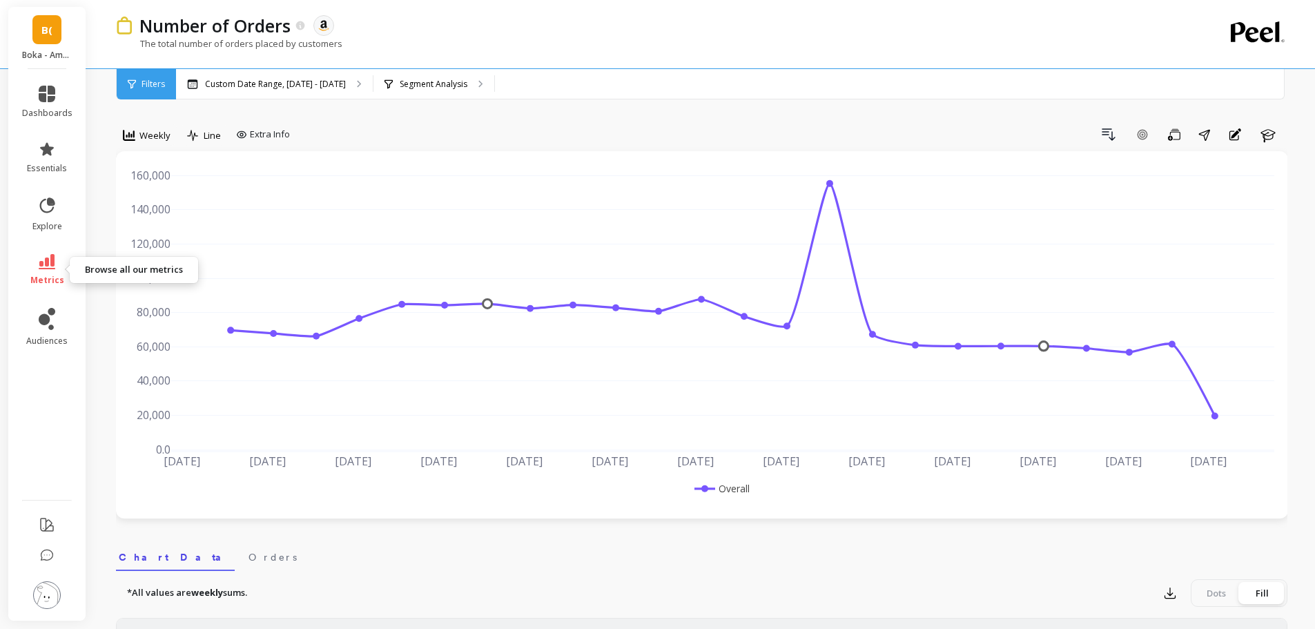
click at [43, 264] on icon at bounding box center [47, 261] width 17 height 15
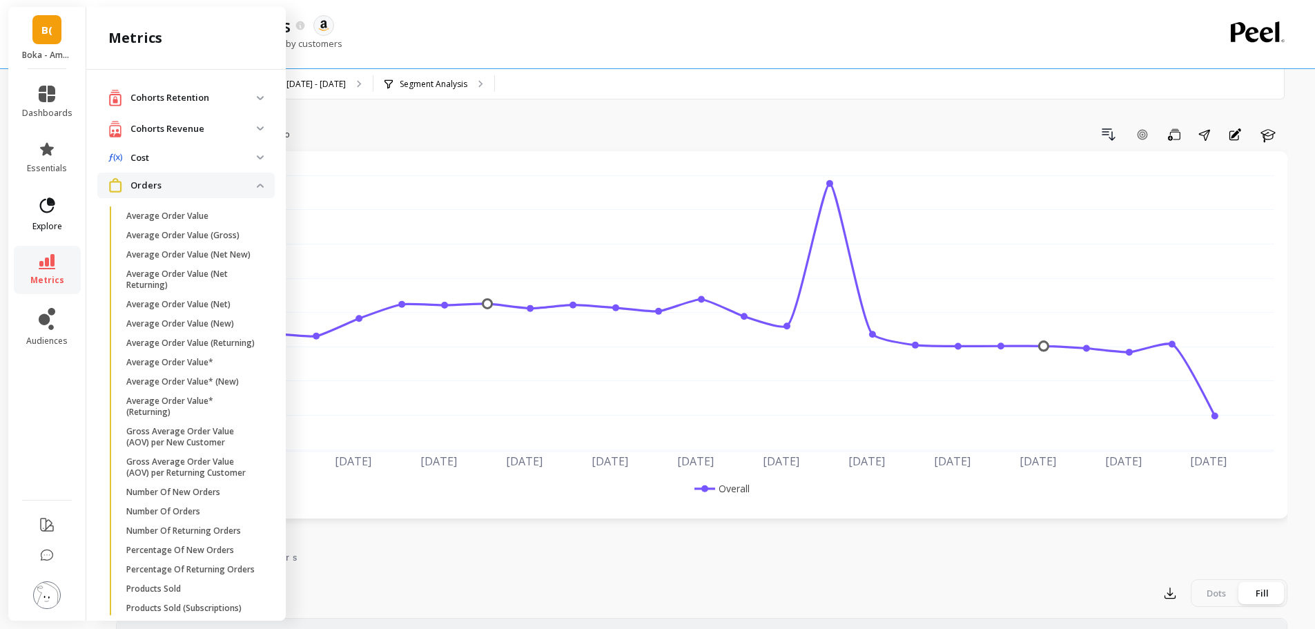
scroll to position [68, 0]
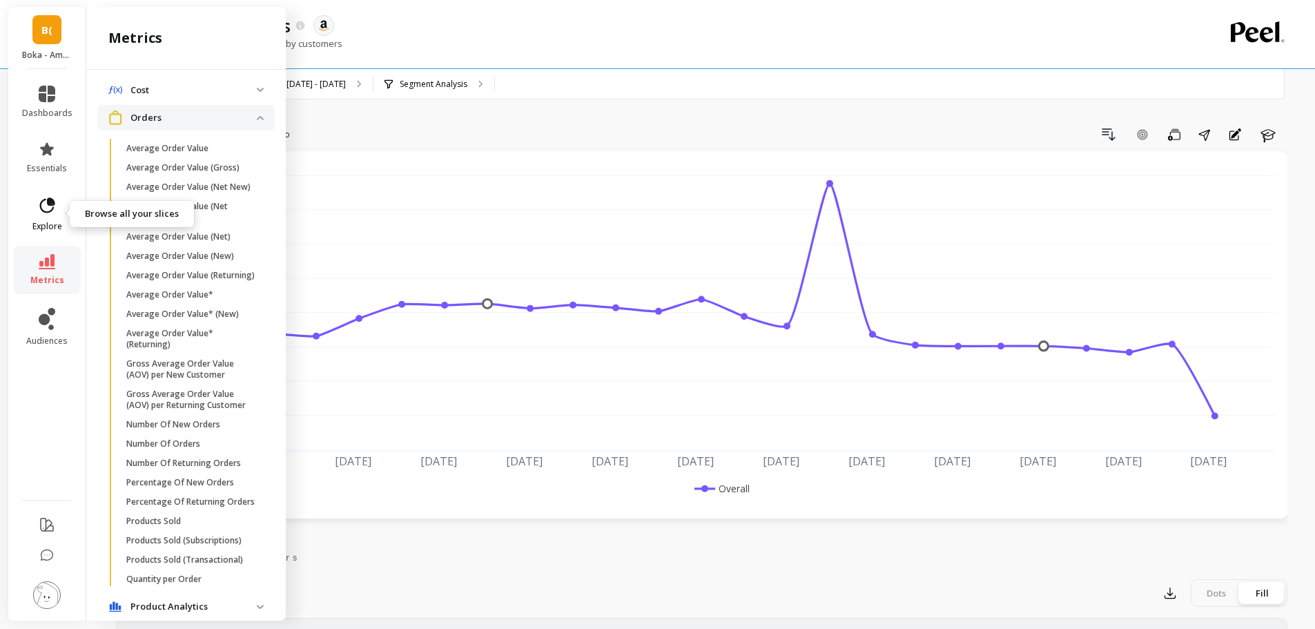
click at [44, 216] on link "explore" at bounding box center [47, 214] width 50 height 36
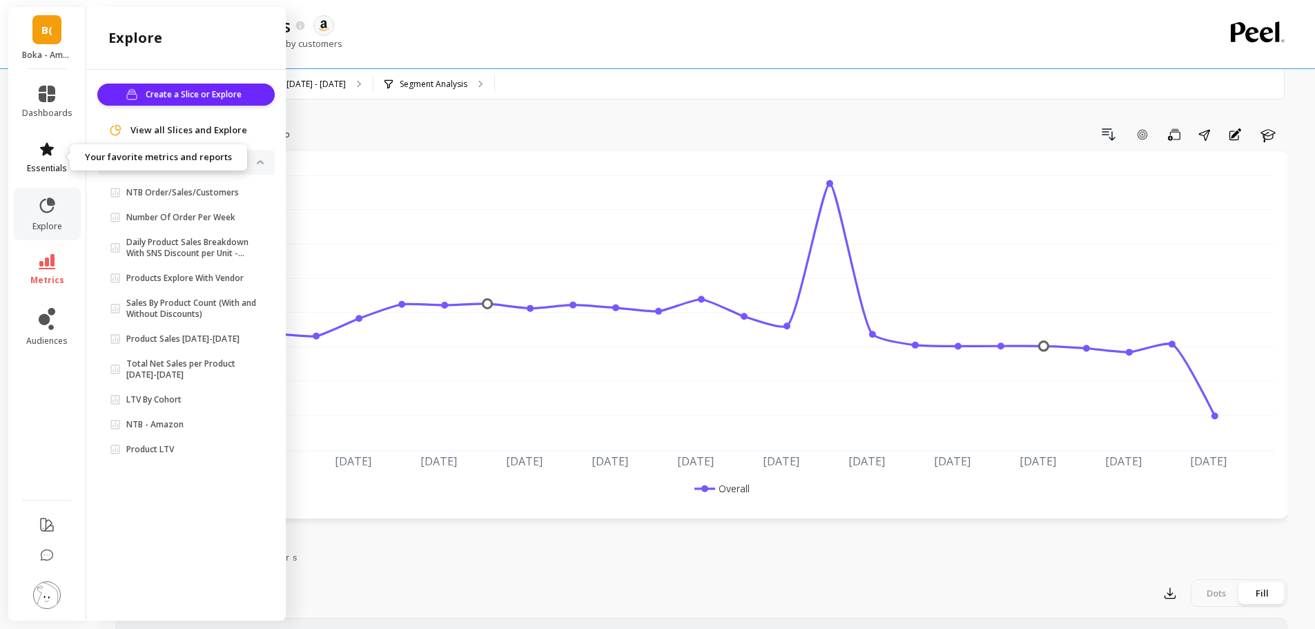
click at [39, 152] on icon at bounding box center [47, 149] width 17 height 17
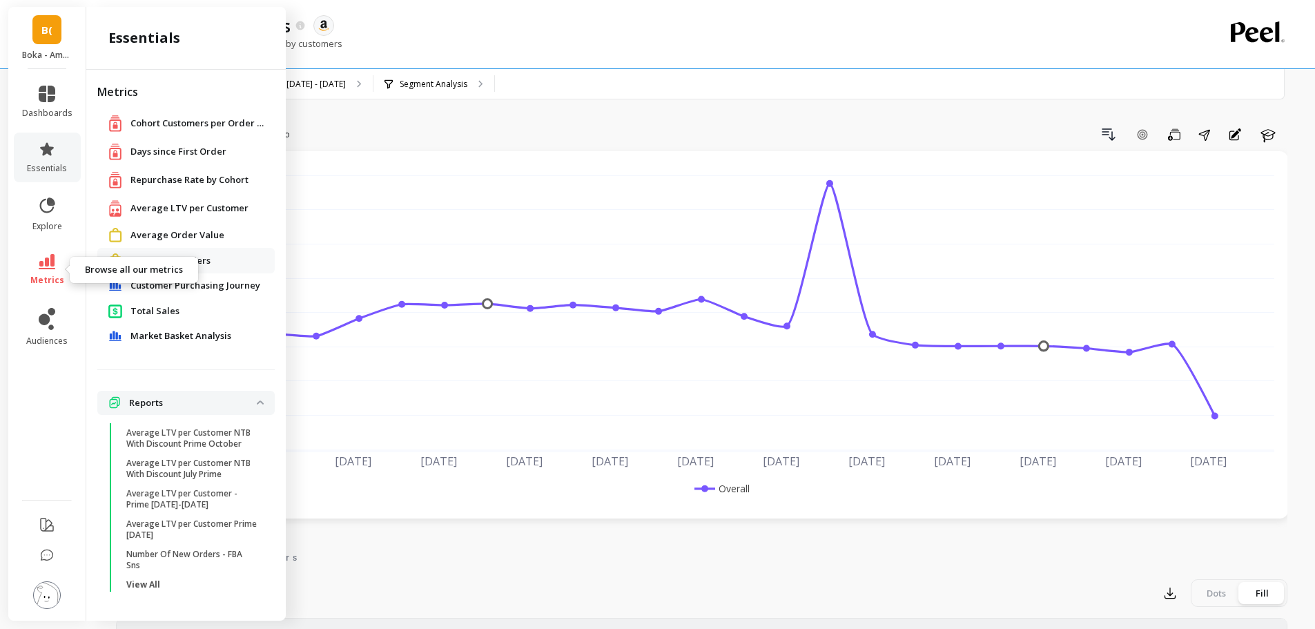
click at [44, 267] on icon at bounding box center [47, 261] width 17 height 15
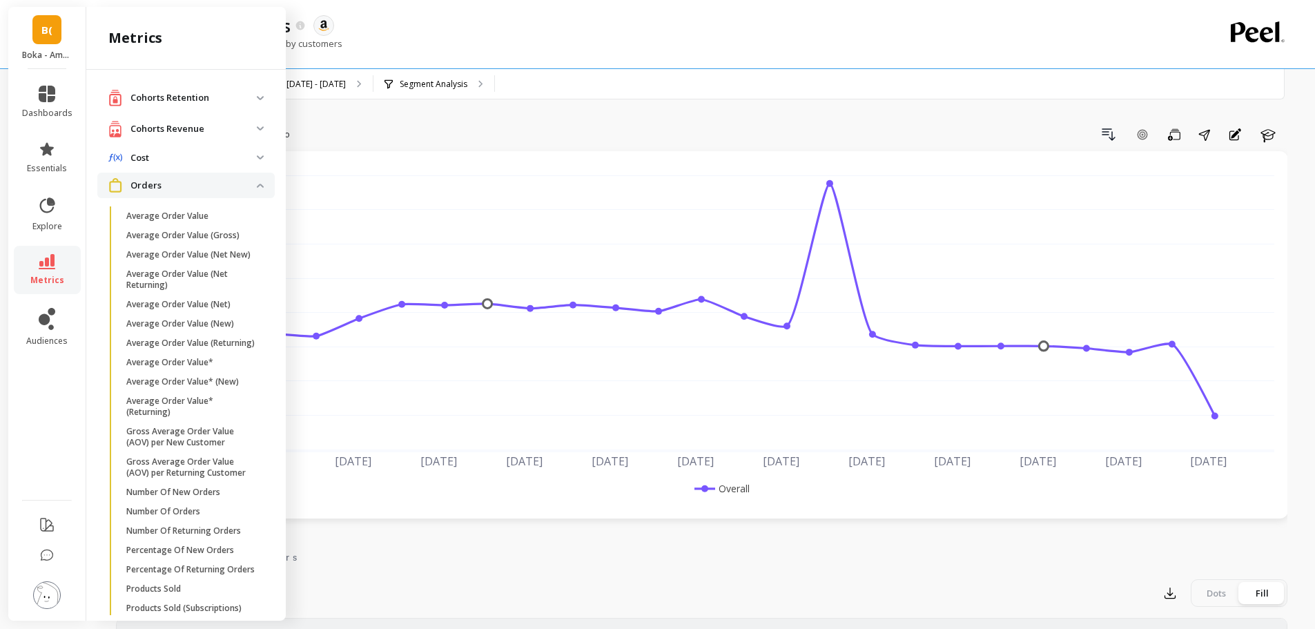
scroll to position [68, 0]
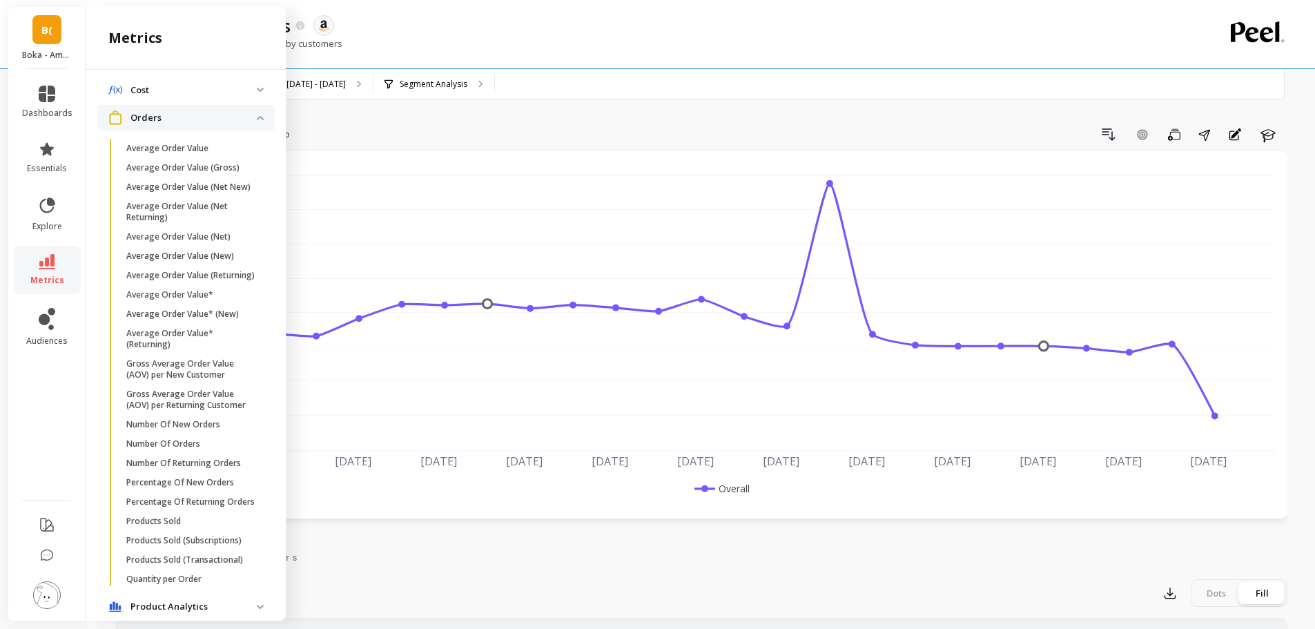
click at [209, 121] on p "Orders" at bounding box center [194, 118] width 126 height 14
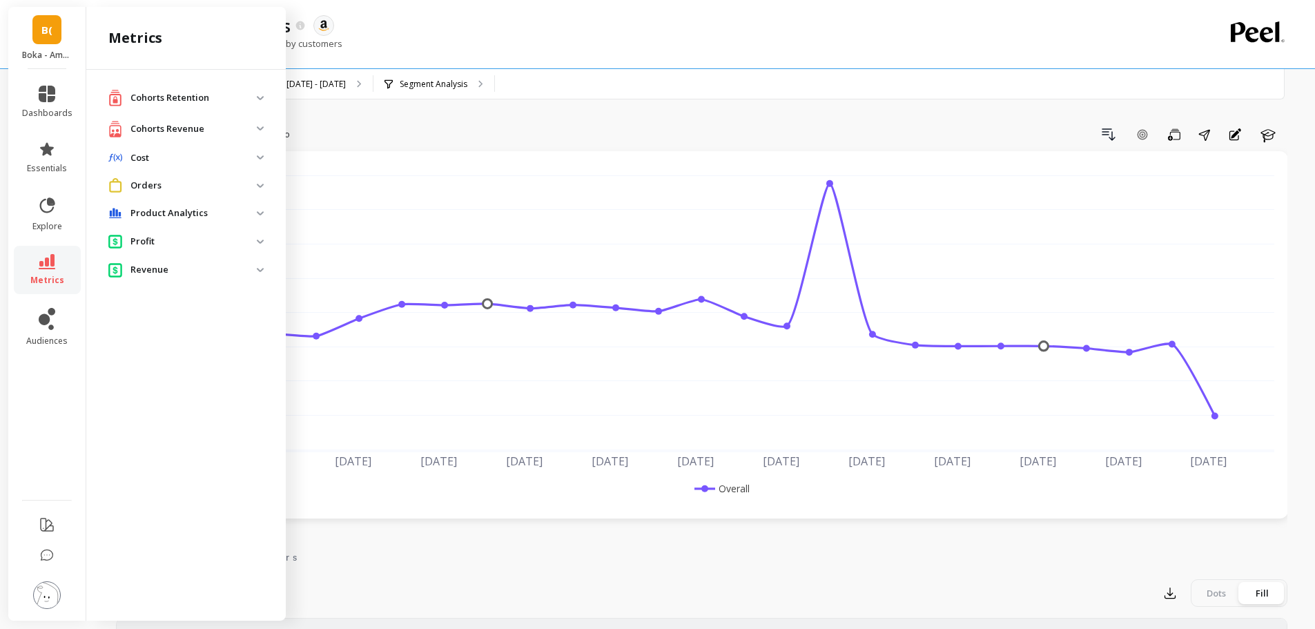
click at [193, 127] on p "Cohorts Revenue" at bounding box center [194, 129] width 126 height 14
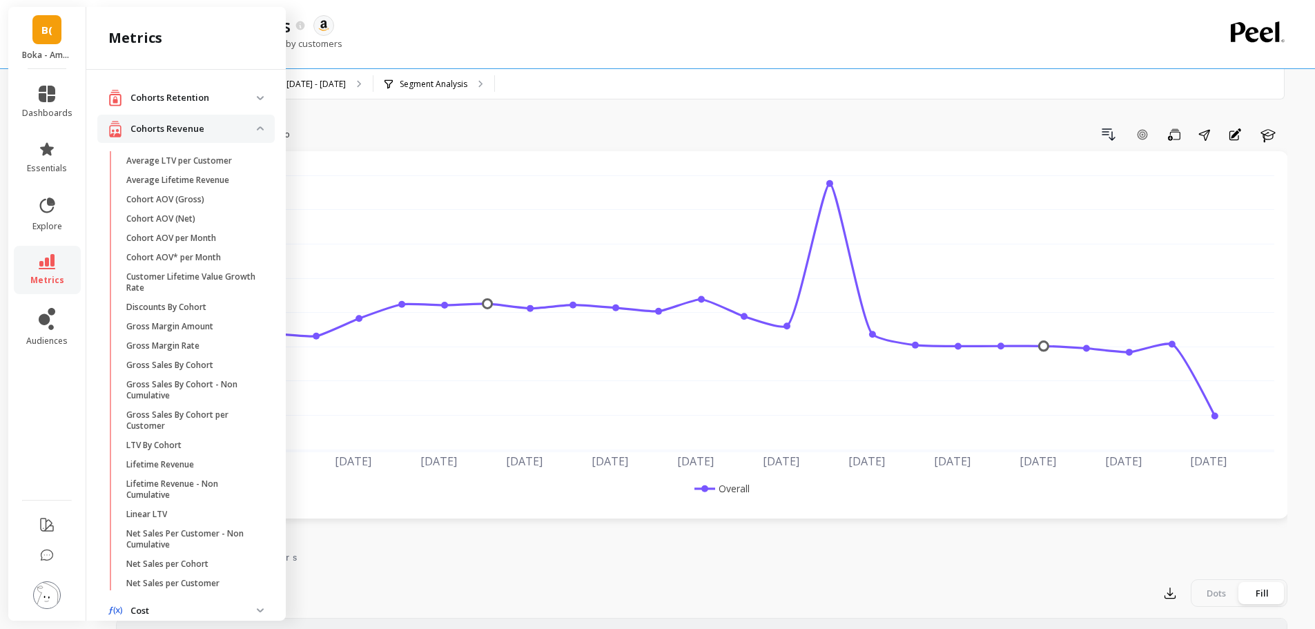
click at [193, 127] on p "Cohorts Revenue" at bounding box center [194, 129] width 126 height 14
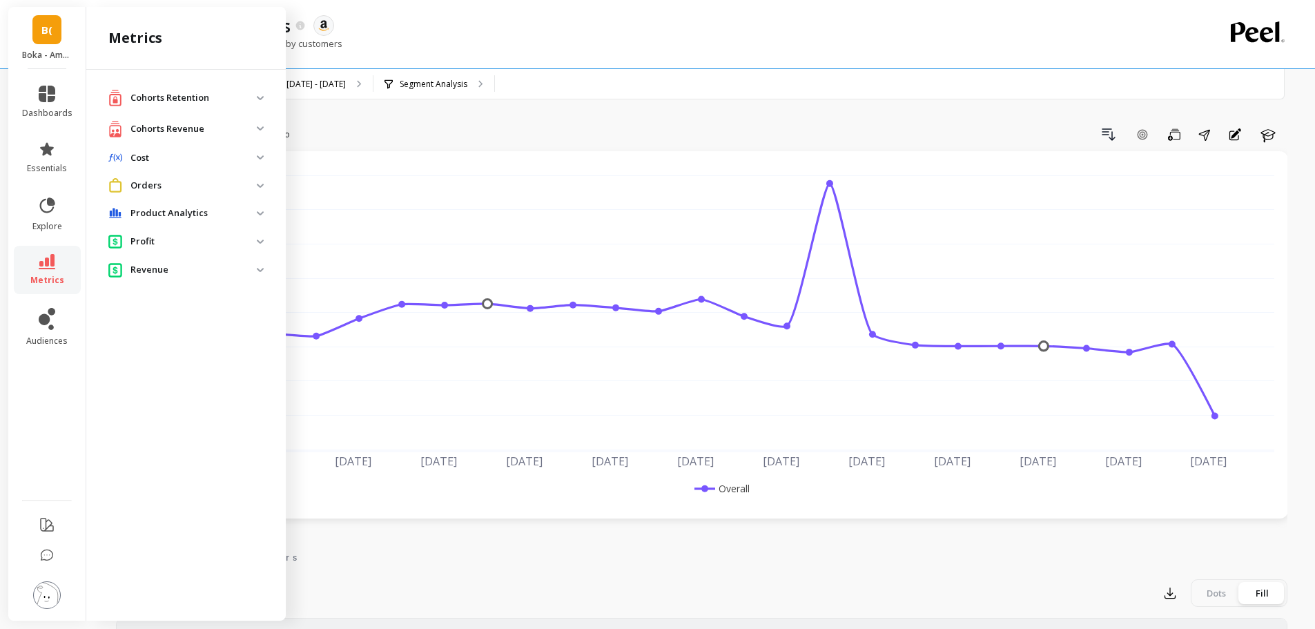
click at [193, 95] on p "Cohorts Retention" at bounding box center [194, 98] width 126 height 14
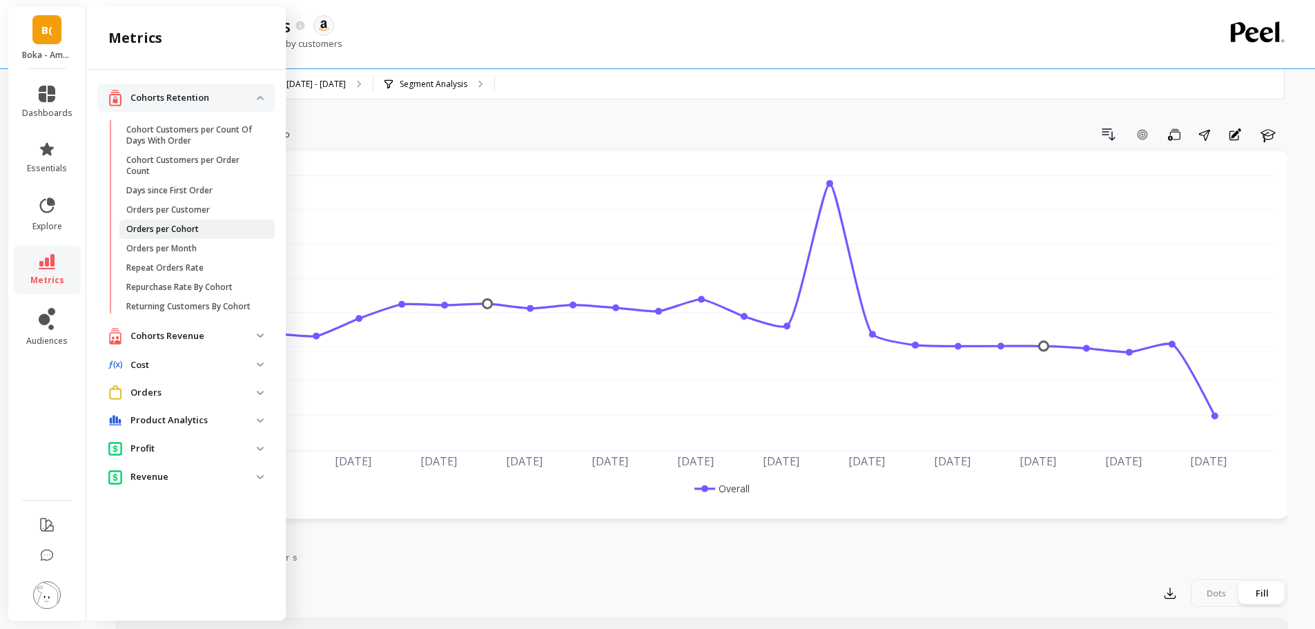
click at [162, 224] on p "Orders per Cohort" at bounding box center [162, 229] width 73 height 11
